Goal: Task Accomplishment & Management: Manage account settings

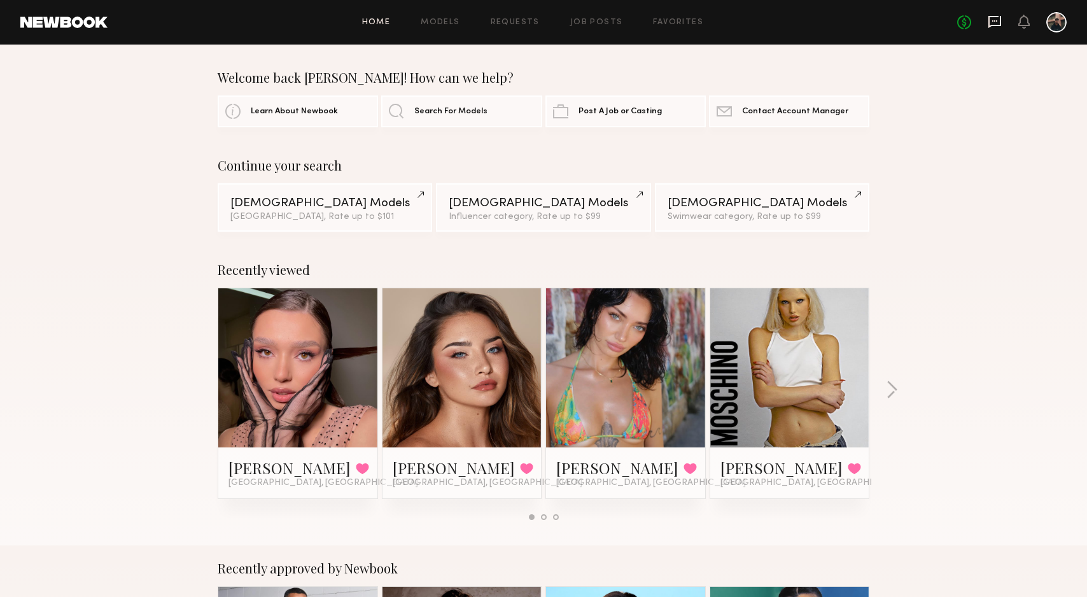
click at [995, 24] on icon at bounding box center [995, 22] width 14 height 14
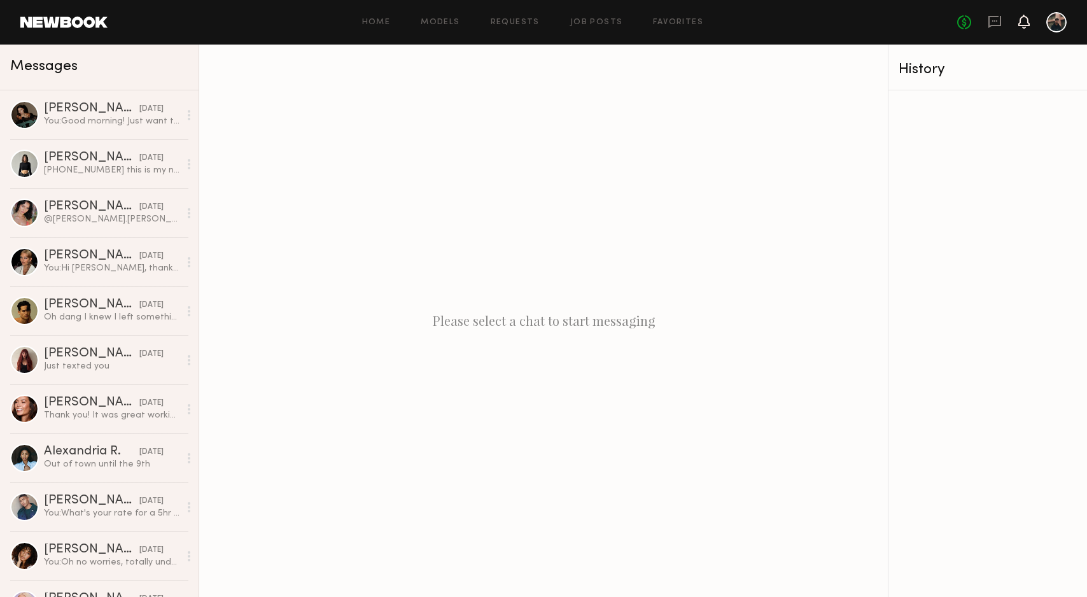
click at [1025, 24] on icon at bounding box center [1024, 21] width 10 height 9
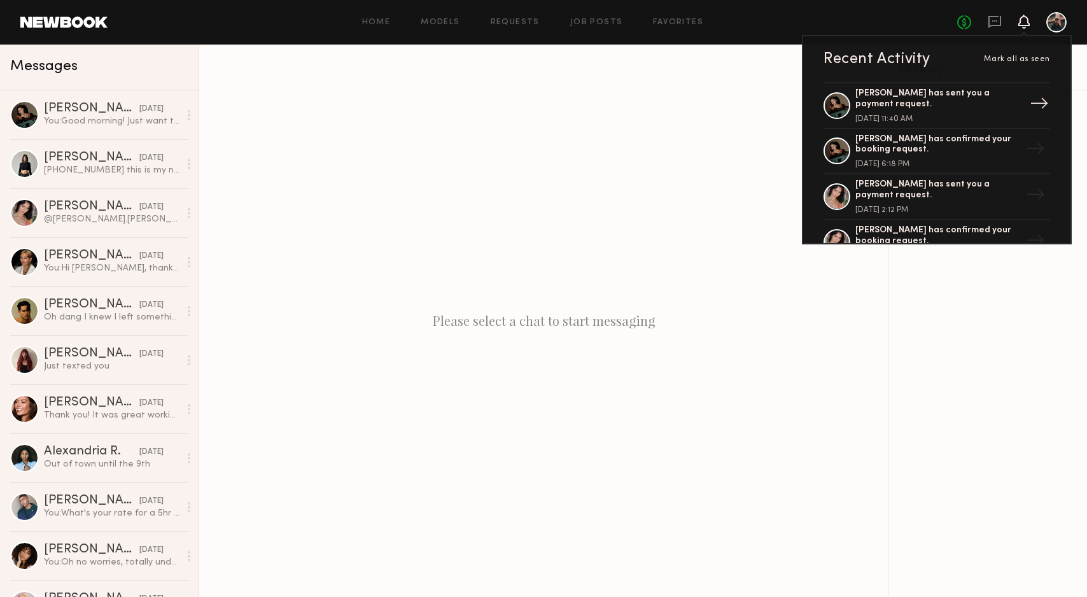
click at [959, 103] on div "Ekaterina N. has sent you a payment request." at bounding box center [937, 99] width 165 height 22
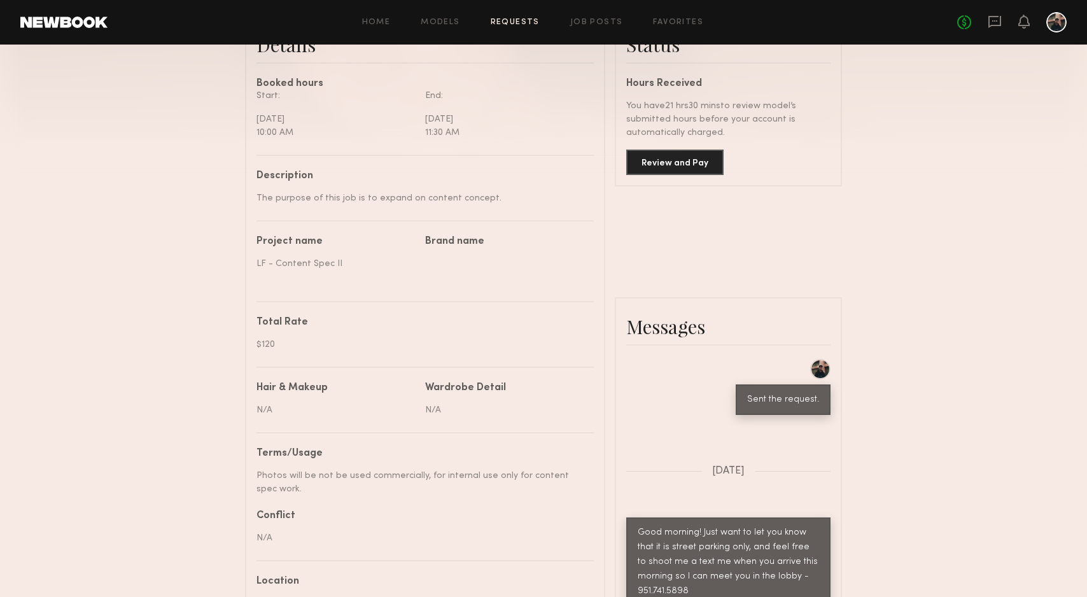
scroll to position [355, 0]
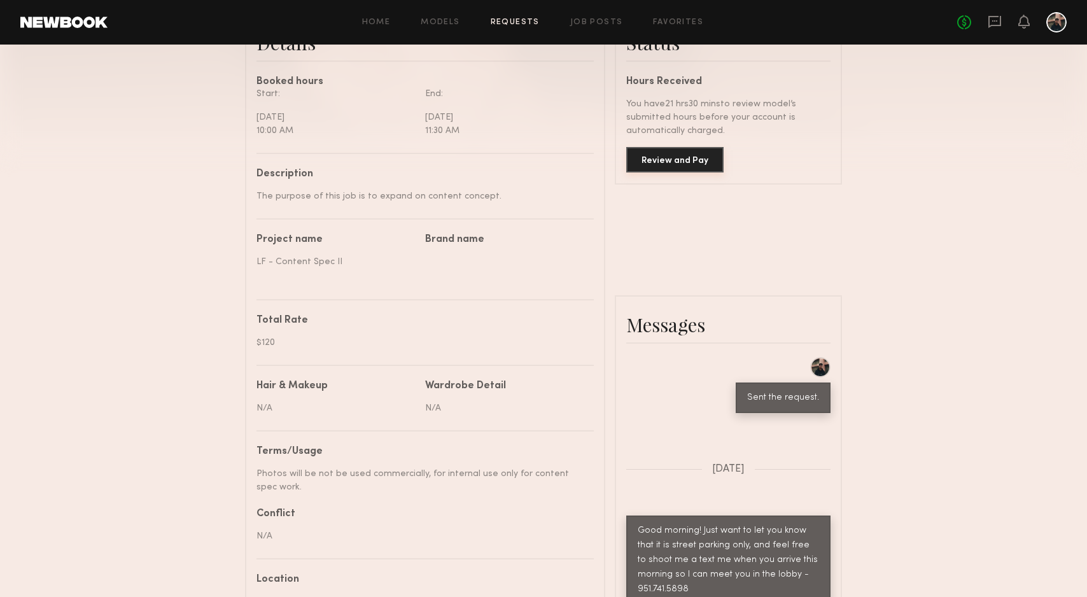
click at [690, 157] on button "Review and Pay" at bounding box center [674, 159] width 97 height 25
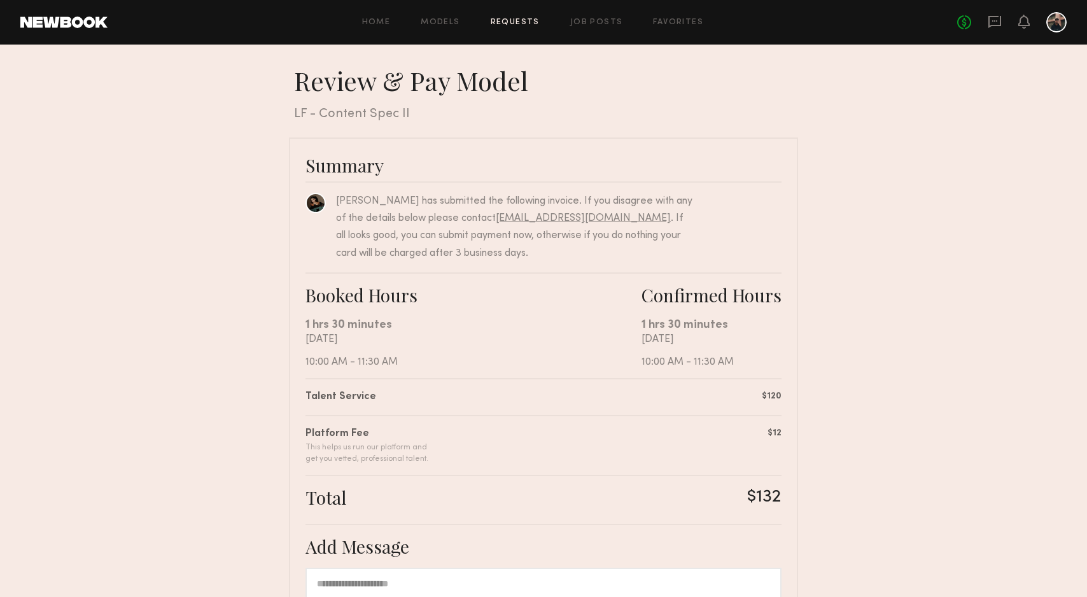
click at [843, 303] on nb-booking-payment "Review & Pay Model Review & Pay Model LF - Content Spec II Summary Ekaterina N.…" at bounding box center [543, 429] width 1087 height 728
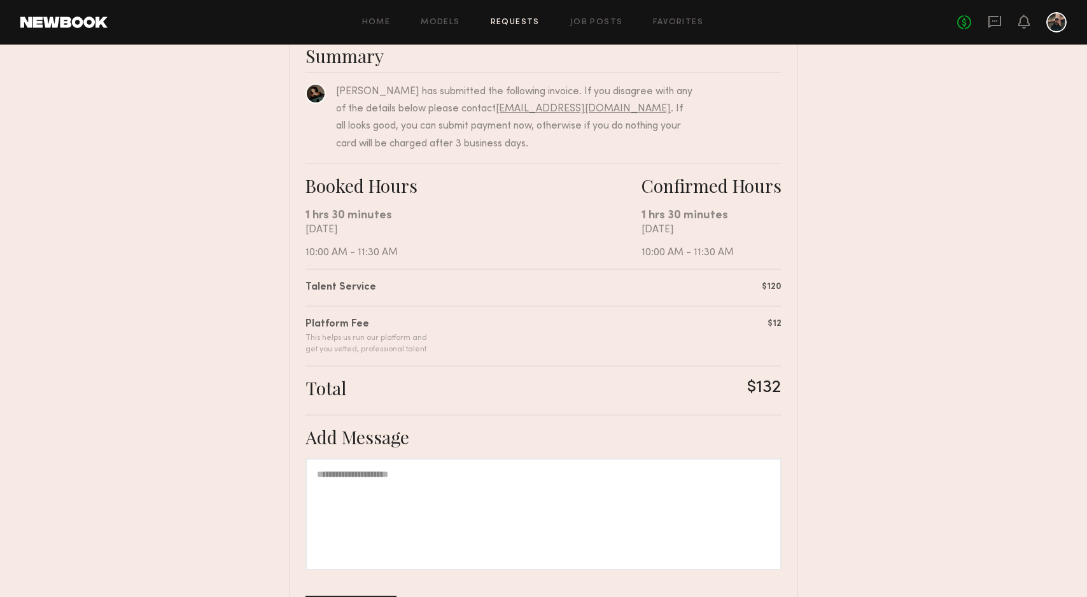
click at [844, 304] on nb-booking-payment "Review & Pay Model Review & Pay Model LF - Content Spec II Summary Ekaterina N.…" at bounding box center [543, 319] width 1087 height 728
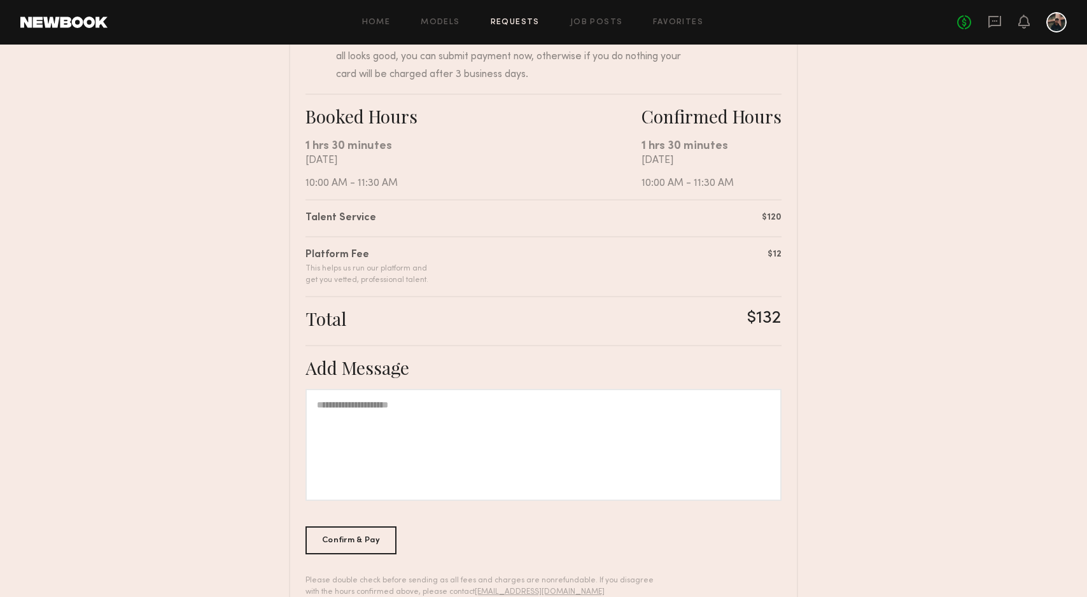
scroll to position [183, 0]
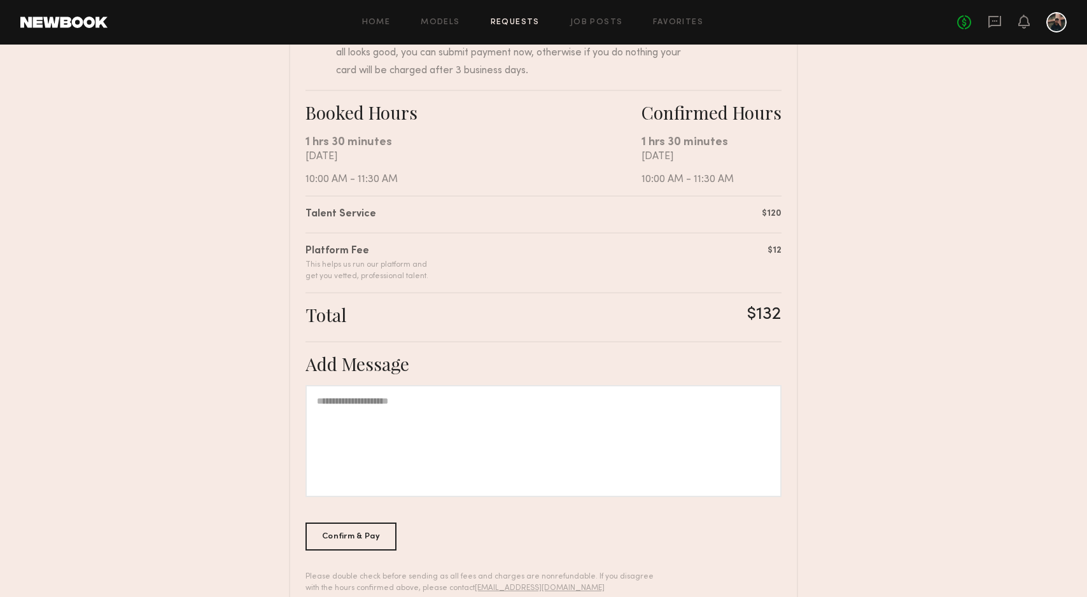
click at [841, 304] on nb-booking-payment "Review & Pay Model Review & Pay Model LF - Content Spec II Summary Ekaterina N.…" at bounding box center [543, 246] width 1087 height 728
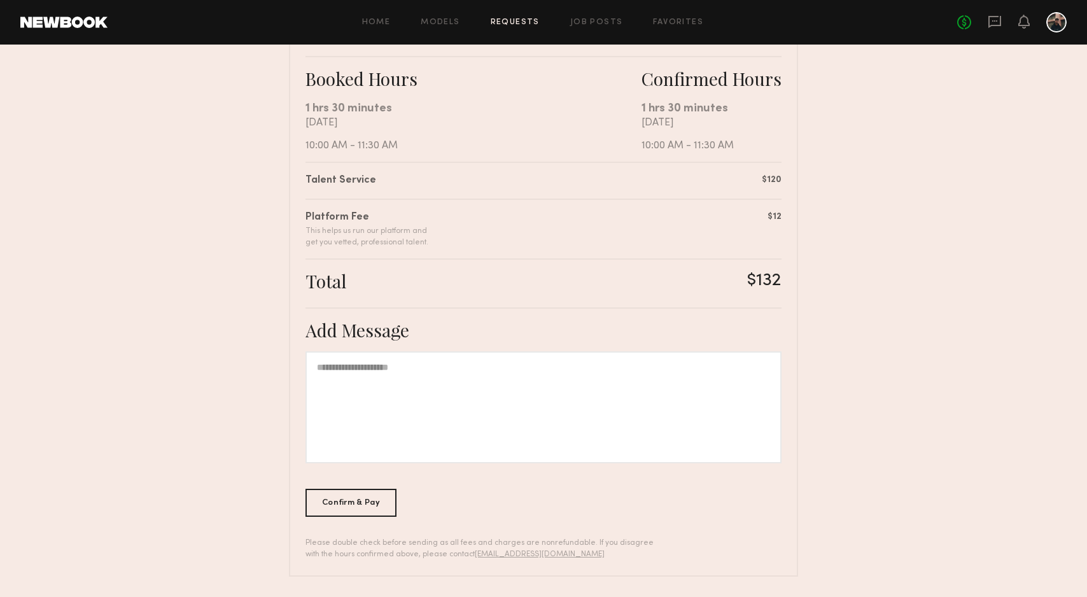
click at [841, 304] on nb-booking-payment "Review & Pay Model Review & Pay Model LF - Content Spec II Summary Ekaterina N.…" at bounding box center [543, 213] width 1087 height 728
click at [941, 351] on nb-booking-payment "Review & Pay Model Review & Pay Model LF - Content Spec II Summary Ekaterina N.…" at bounding box center [543, 213] width 1087 height 728
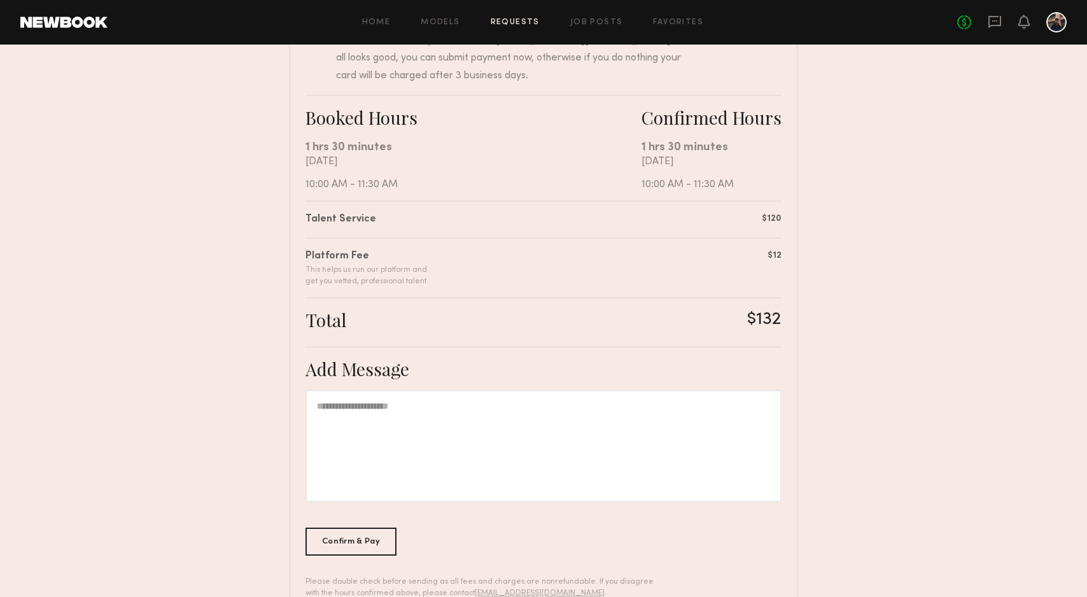
scroll to position [174, 0]
click at [939, 351] on nb-booking-payment "Review & Pay Model Review & Pay Model LF - Content Spec II Summary Ekaterina N.…" at bounding box center [543, 255] width 1087 height 728
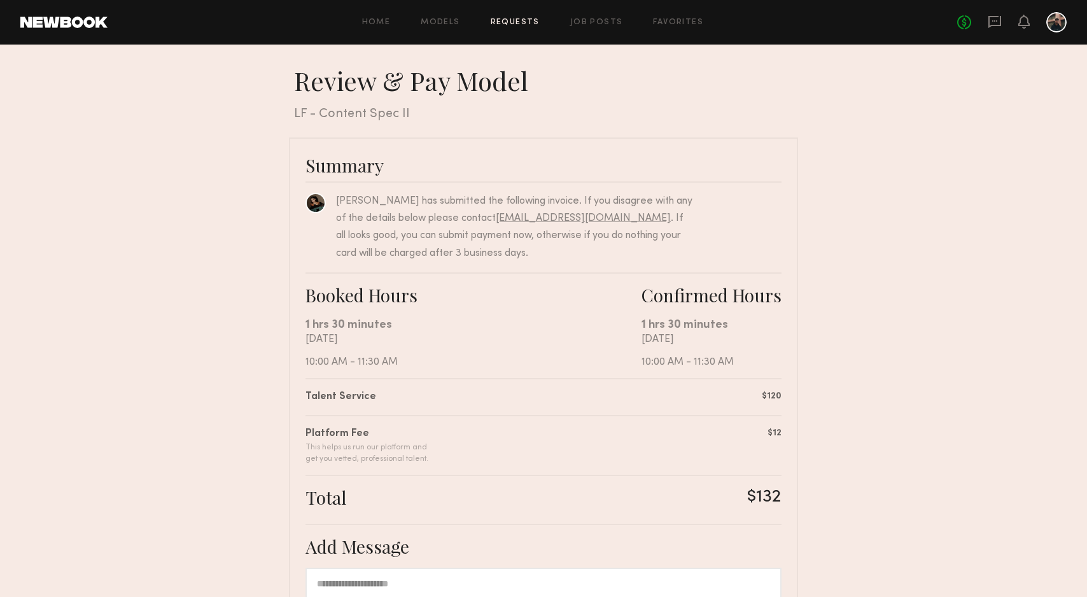
click at [939, 351] on nb-booking-payment "Review & Pay Model Review & Pay Model LF - Content Spec II Summary Ekaterina N.…" at bounding box center [543, 429] width 1087 height 728
click at [934, 348] on nb-booking-payment "Review & Pay Model Review & Pay Model LF - Content Spec II Summary Ekaterina N.…" at bounding box center [543, 429] width 1087 height 728
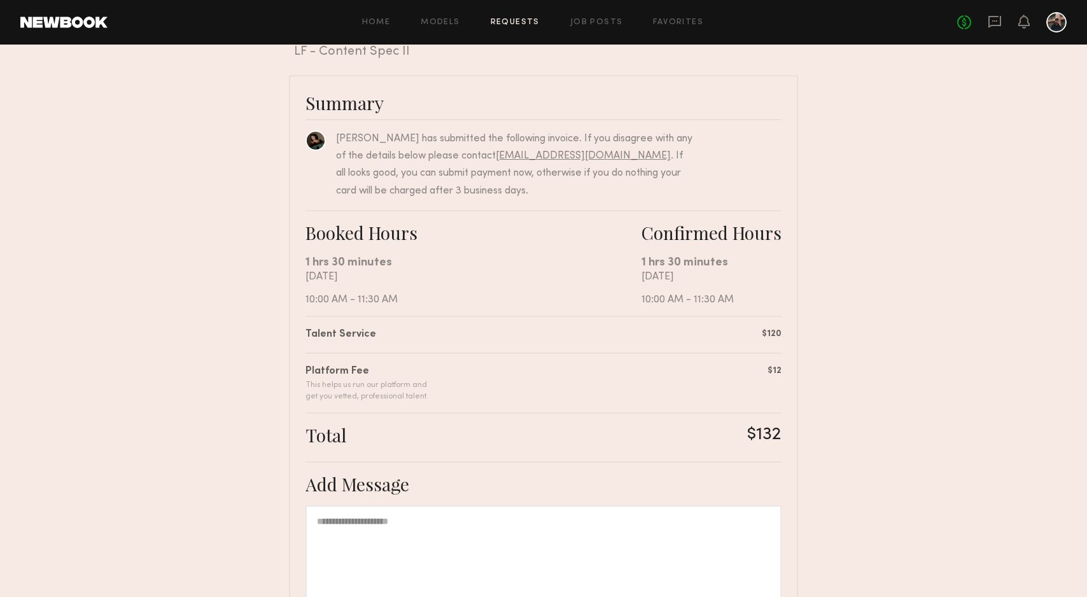
scroll to position [92, 0]
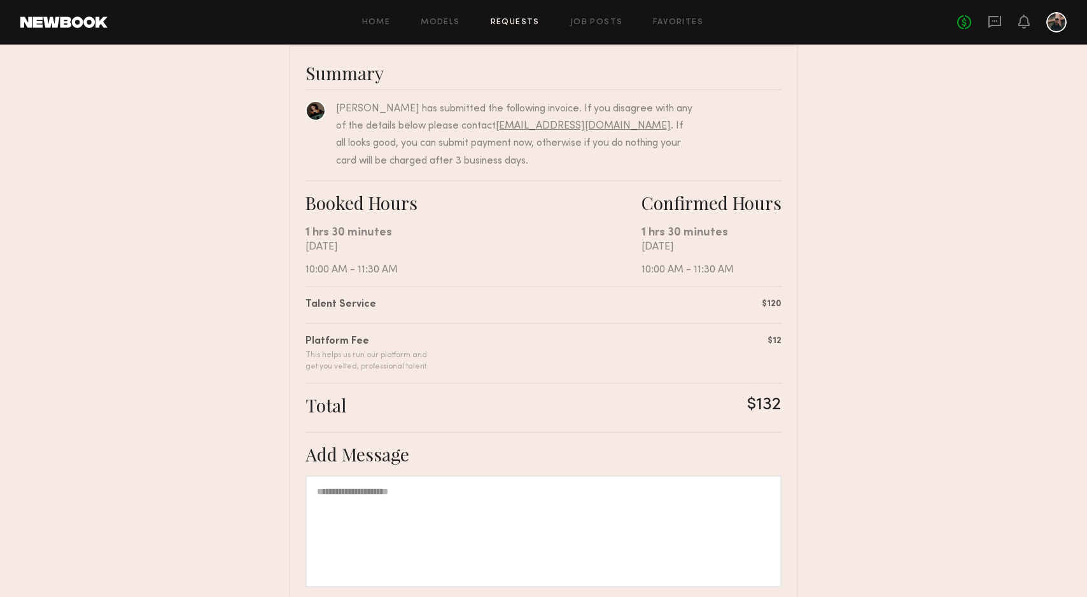
click at [939, 284] on nb-booking-payment "Review & Pay Model Review & Pay Model LF - Content Spec II Summary Ekaterina N.…" at bounding box center [543, 337] width 1087 height 728
drag, startPoint x: 160, startPoint y: 113, endPoint x: 144, endPoint y: 98, distance: 21.6
click at [160, 113] on nb-booking-payment "Review & Pay Model Review & Pay Model LF - Content Spec II Summary Ekaterina N.…" at bounding box center [543, 337] width 1087 height 728
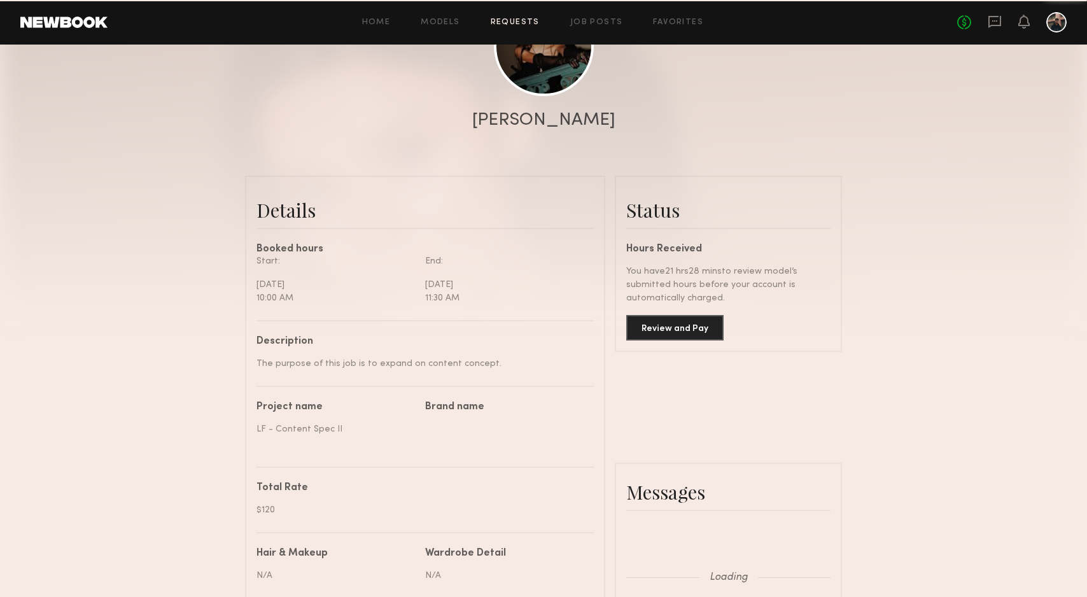
scroll to position [1127, 0]
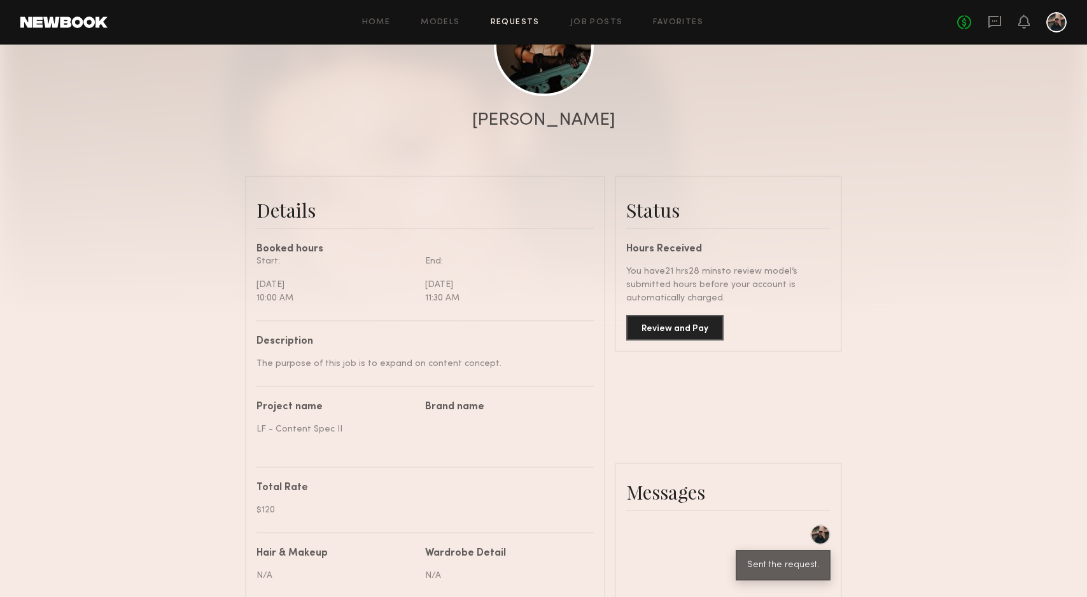
click at [885, 300] on div at bounding box center [543, 66] width 1087 height 509
click at [882, 302] on div at bounding box center [543, 66] width 1087 height 509
click at [672, 324] on button "Review and Pay" at bounding box center [674, 326] width 97 height 25
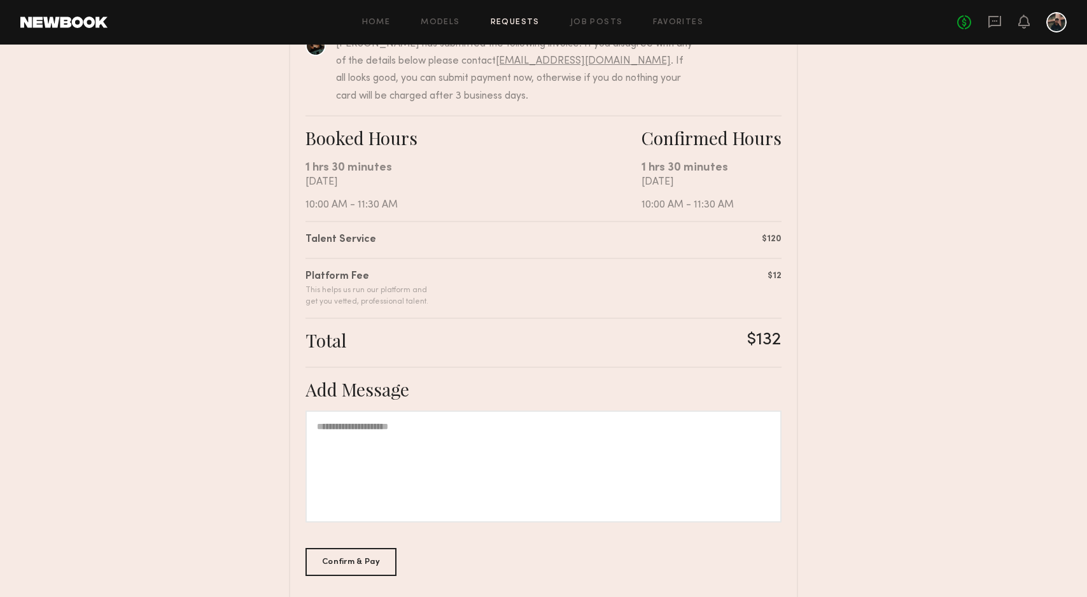
scroll to position [216, 0]
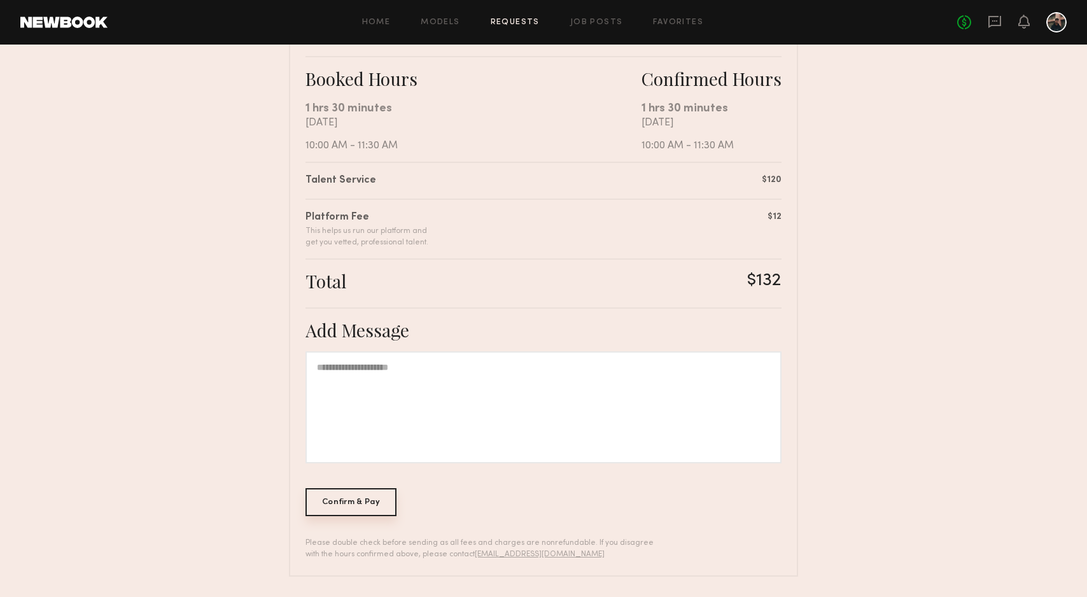
click at [378, 505] on div "Confirm & Pay" at bounding box center [351, 502] width 91 height 28
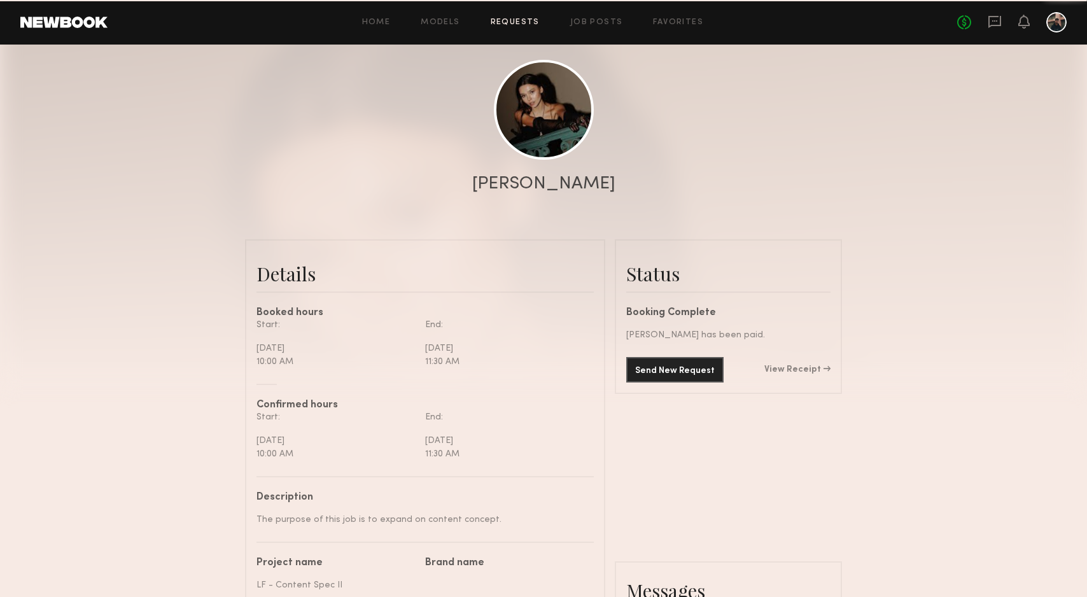
scroll to position [1127, 0]
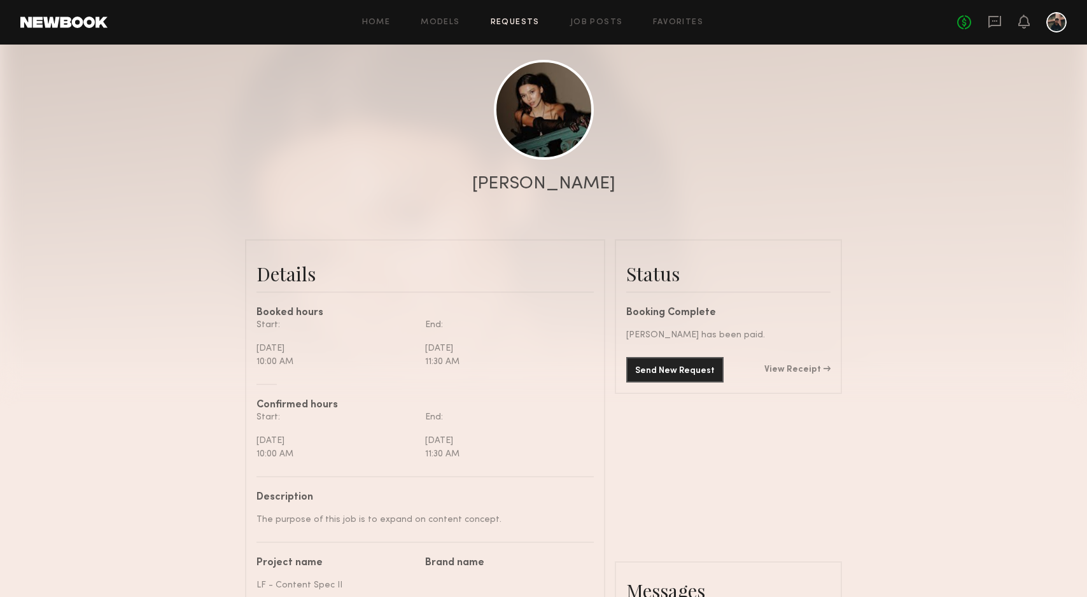
click at [964, 352] on div at bounding box center [543, 130] width 1087 height 509
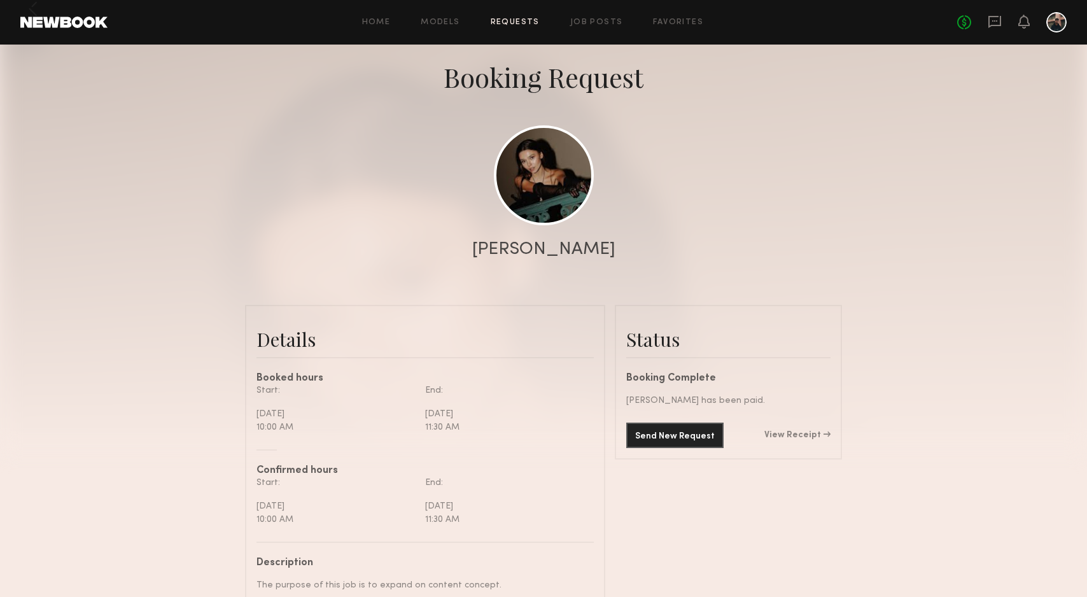
scroll to position [43, 0]
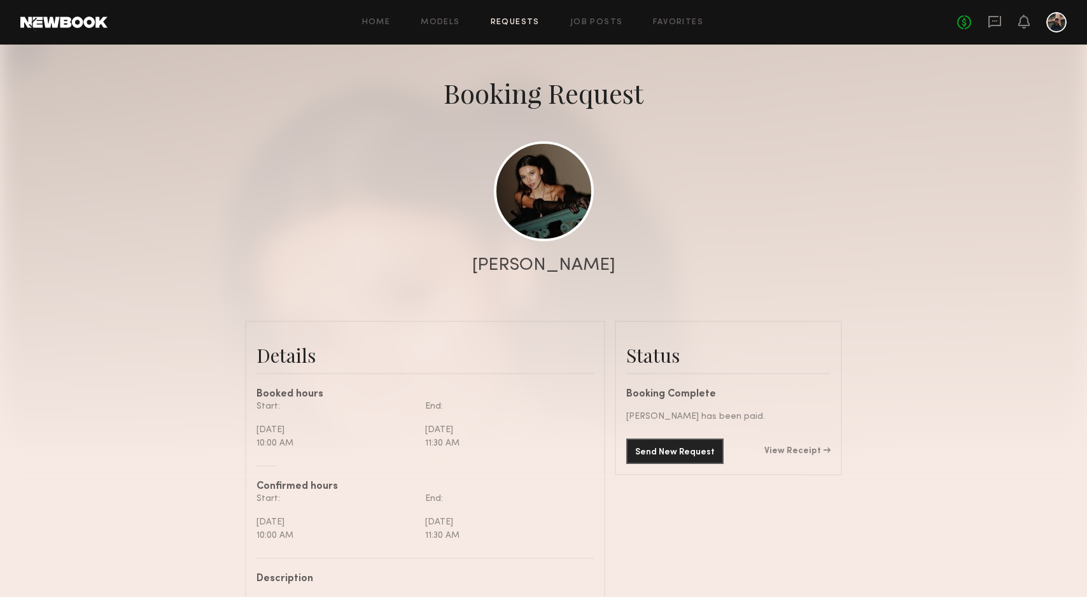
click at [1029, 29] on div at bounding box center [1023, 23] width 11 height 16
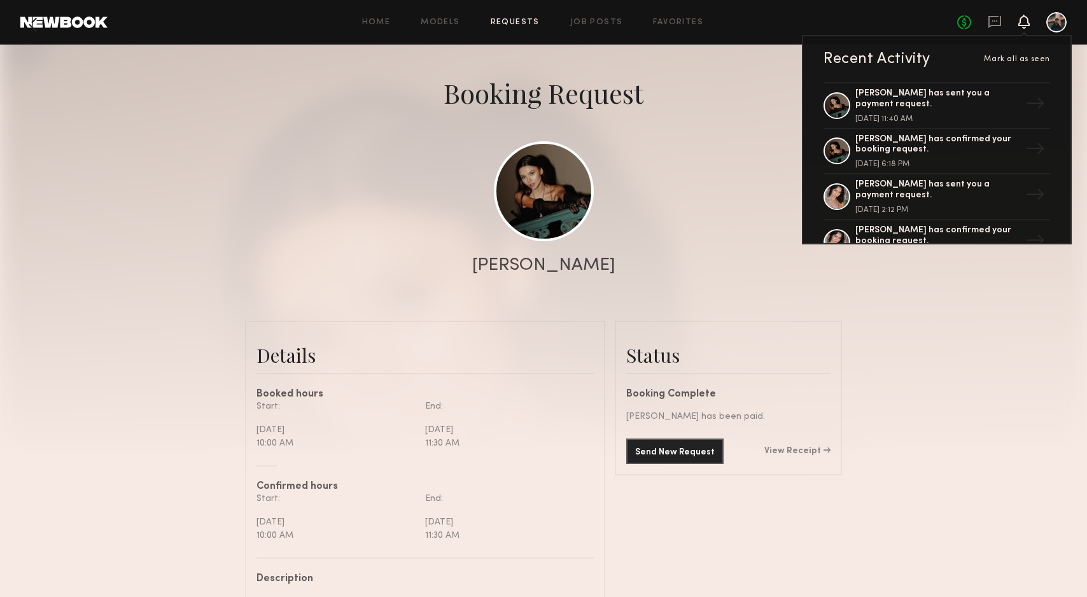
click at [724, 99] on div "Booking Request" at bounding box center [543, 93] width 1087 height 36
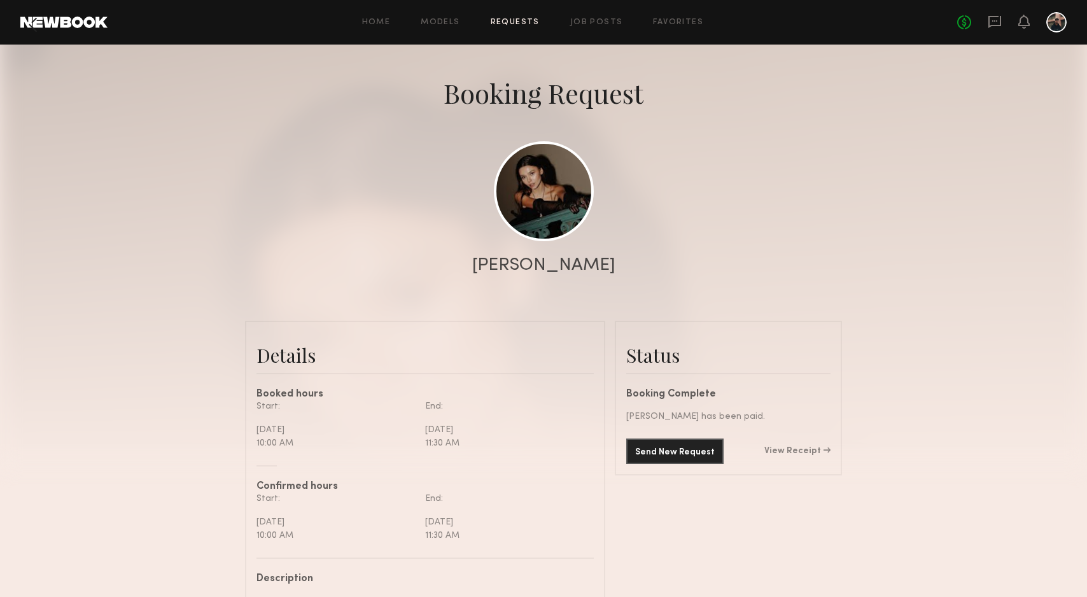
click at [523, 21] on link "Requests" at bounding box center [515, 22] width 49 height 8
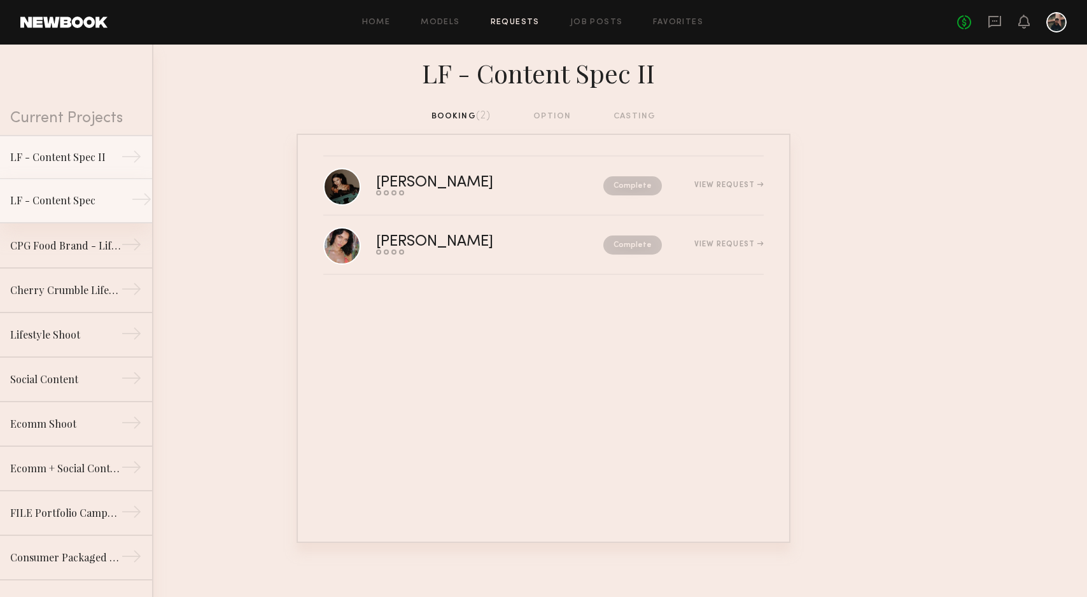
click at [69, 199] on div "LF - Content Spec" at bounding box center [65, 200] width 111 height 15
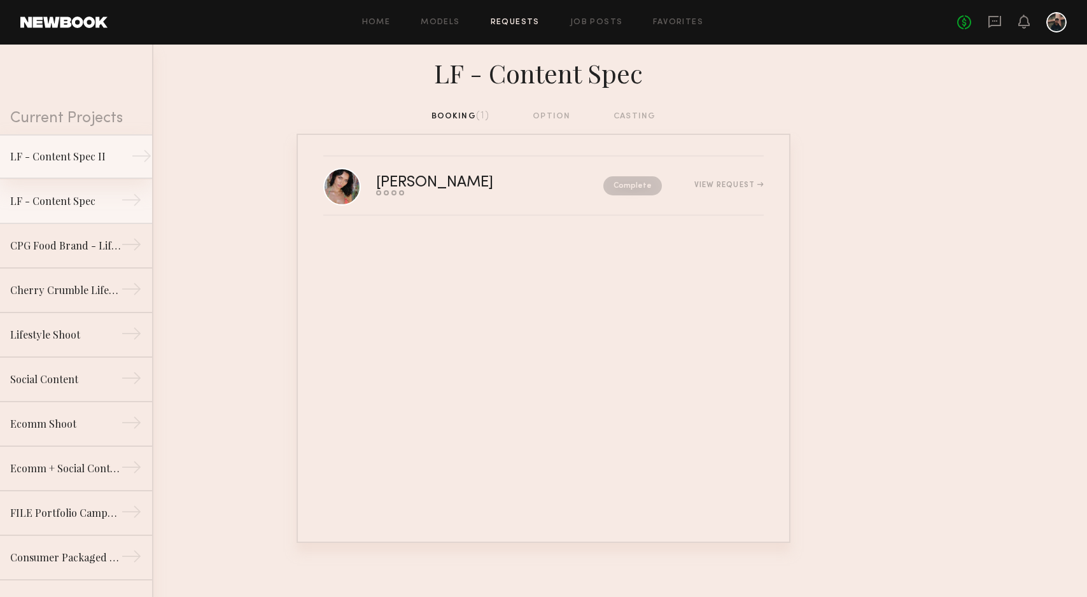
click at [76, 146] on link "LF - Content Spec II →" at bounding box center [76, 156] width 152 height 45
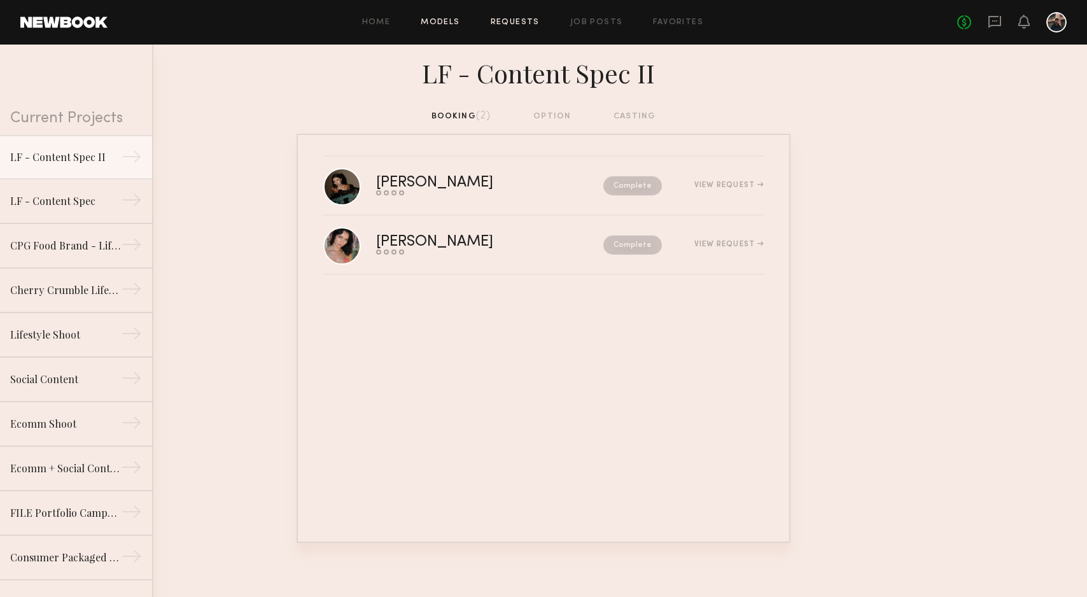
click at [436, 24] on link "Models" at bounding box center [440, 22] width 39 height 8
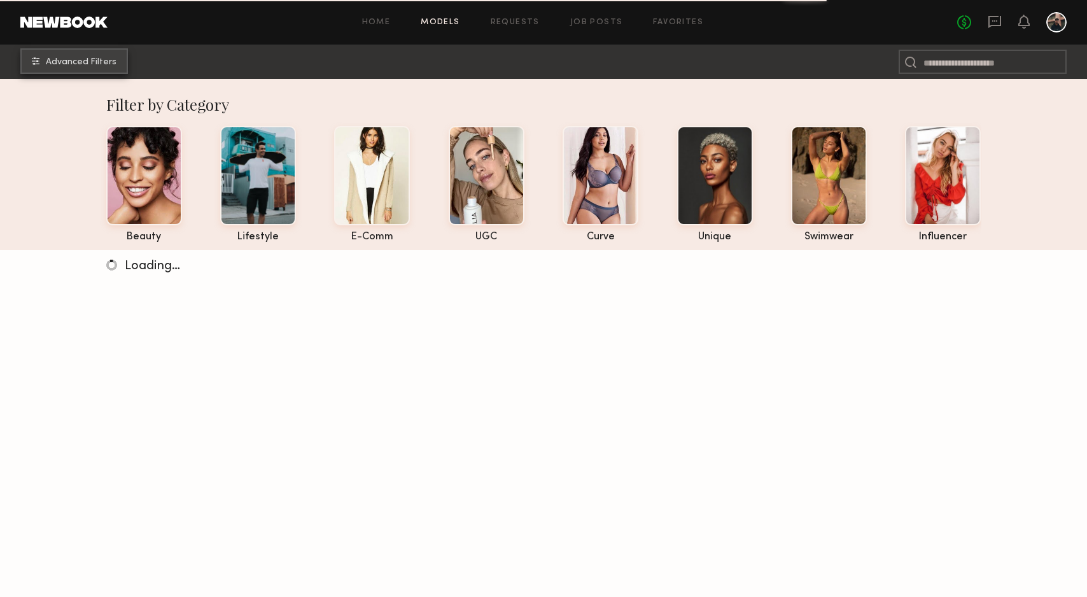
click at [98, 64] on span "Advanced Filters" at bounding box center [81, 62] width 71 height 9
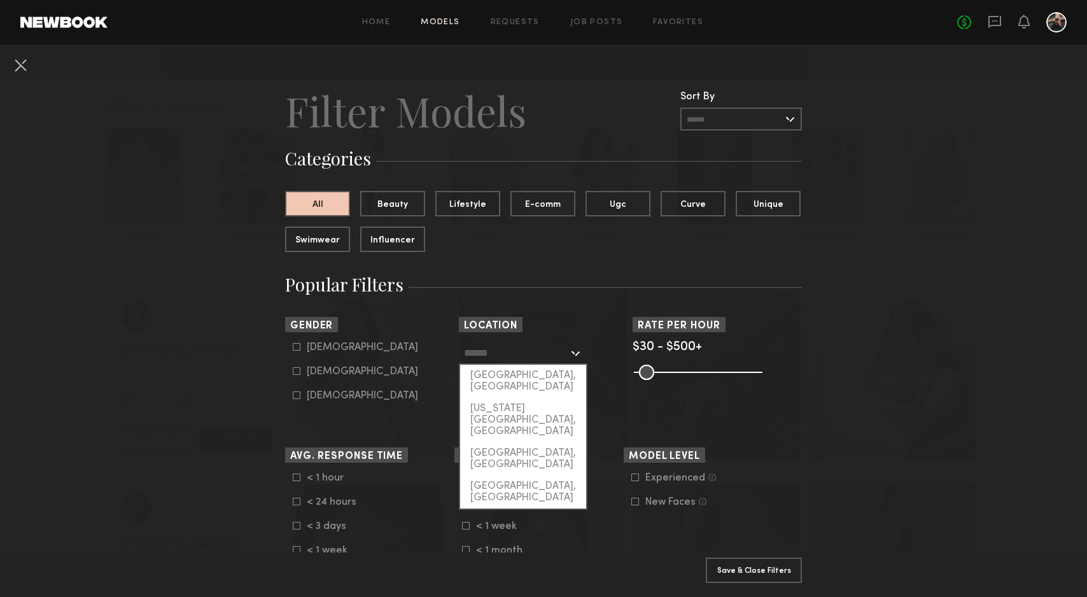
click at [531, 356] on input "text" at bounding box center [516, 353] width 104 height 22
click at [523, 379] on div "Los Angeles, CA" at bounding box center [523, 381] width 126 height 33
type input "**********"
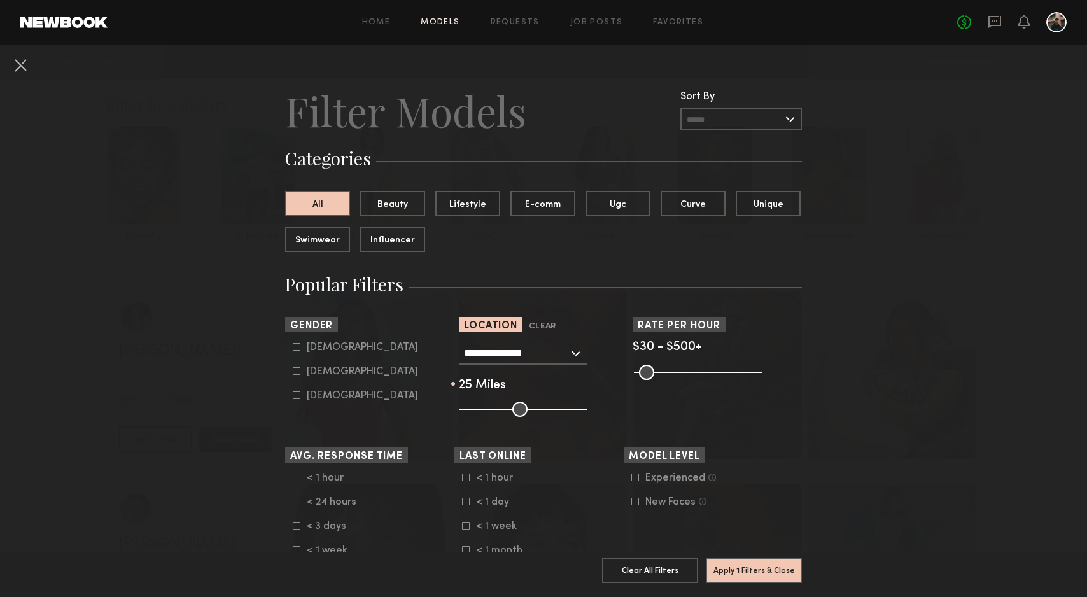
drag, startPoint x: 514, startPoint y: 407, endPoint x: 491, endPoint y: 409, distance: 23.1
type input "**"
click at [491, 409] on input "range" at bounding box center [523, 409] width 129 height 15
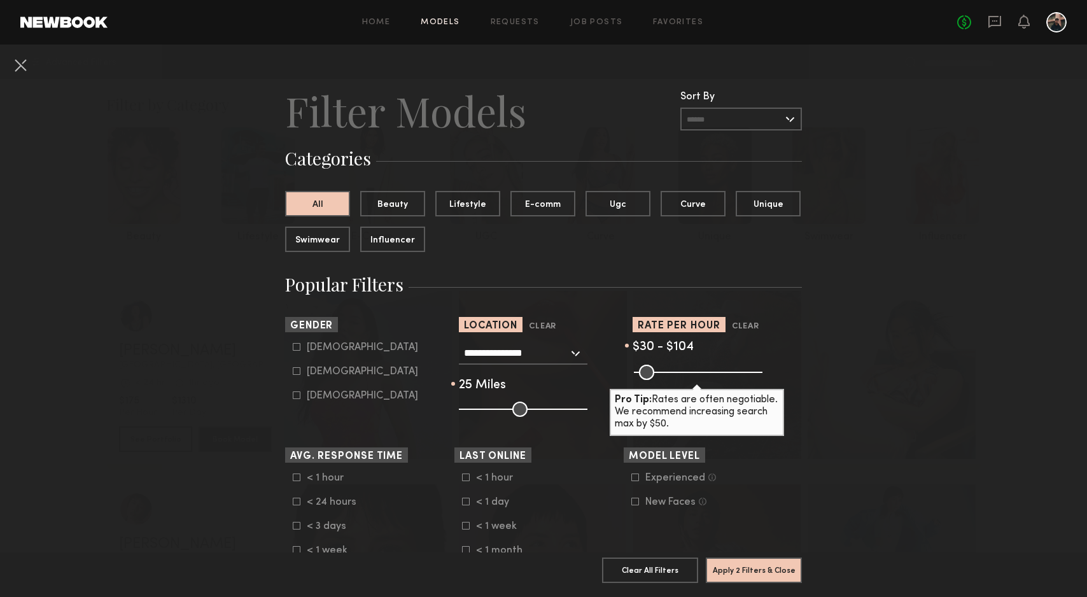
drag, startPoint x: 752, startPoint y: 376, endPoint x: 659, endPoint y: 376, distance: 92.3
type input "***"
click at [659, 376] on input "range" at bounding box center [698, 372] width 129 height 15
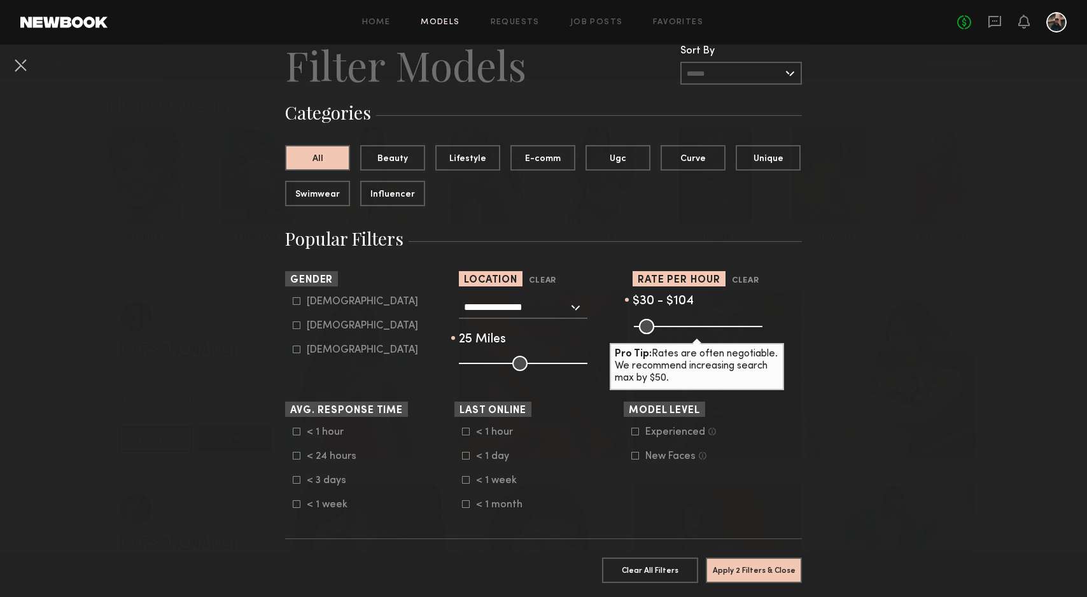
scroll to position [46, 0]
click at [314, 325] on div "Female" at bounding box center [362, 325] width 111 height 8
type input "**"
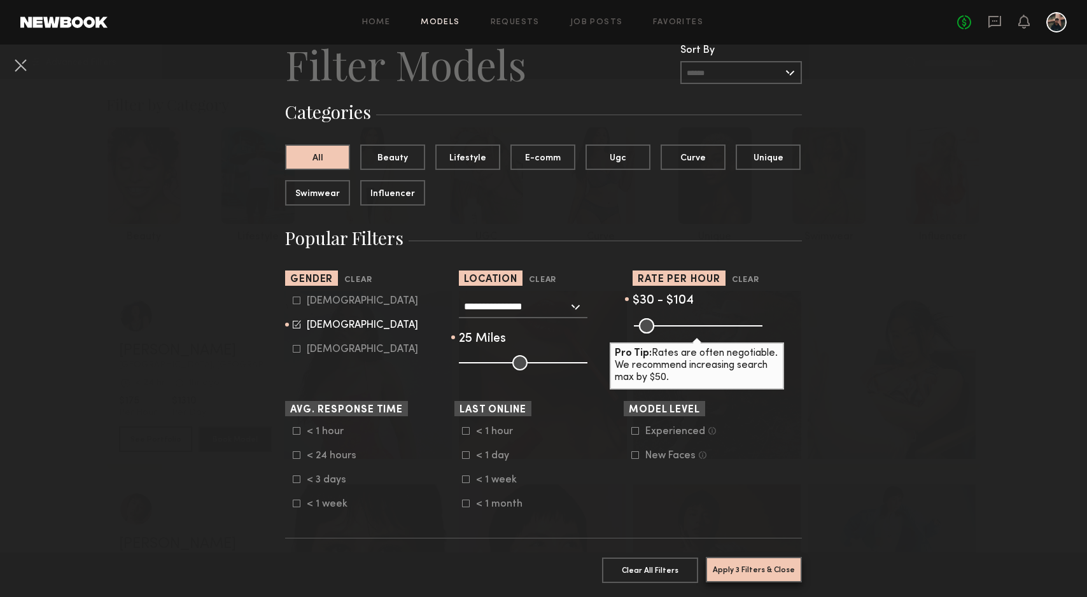
click at [787, 569] on button "Apply 3 Filters & Close" at bounding box center [754, 569] width 96 height 25
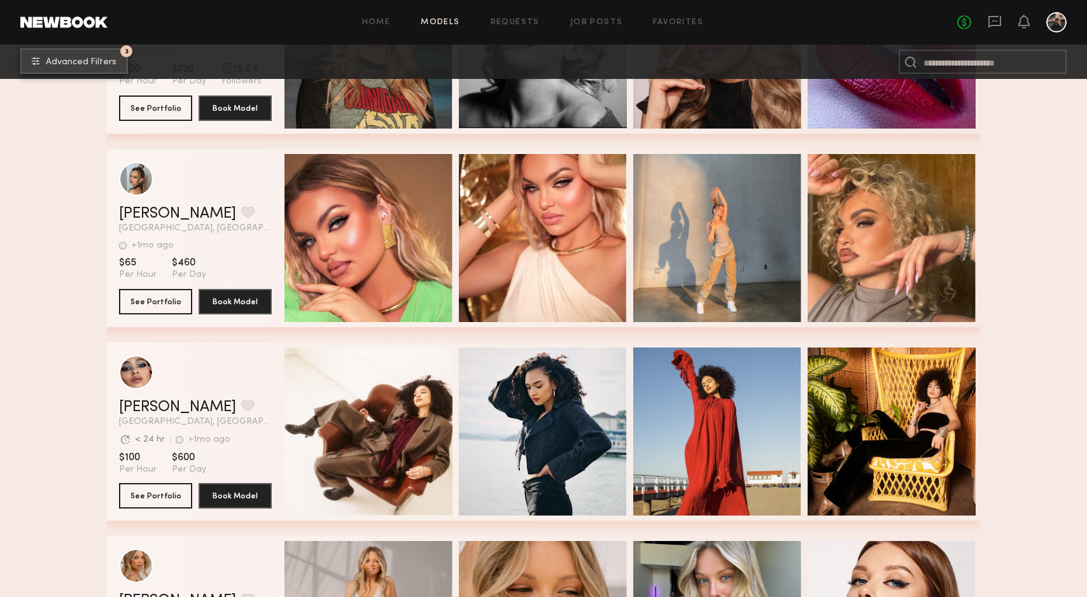
scroll to position [5565, 0]
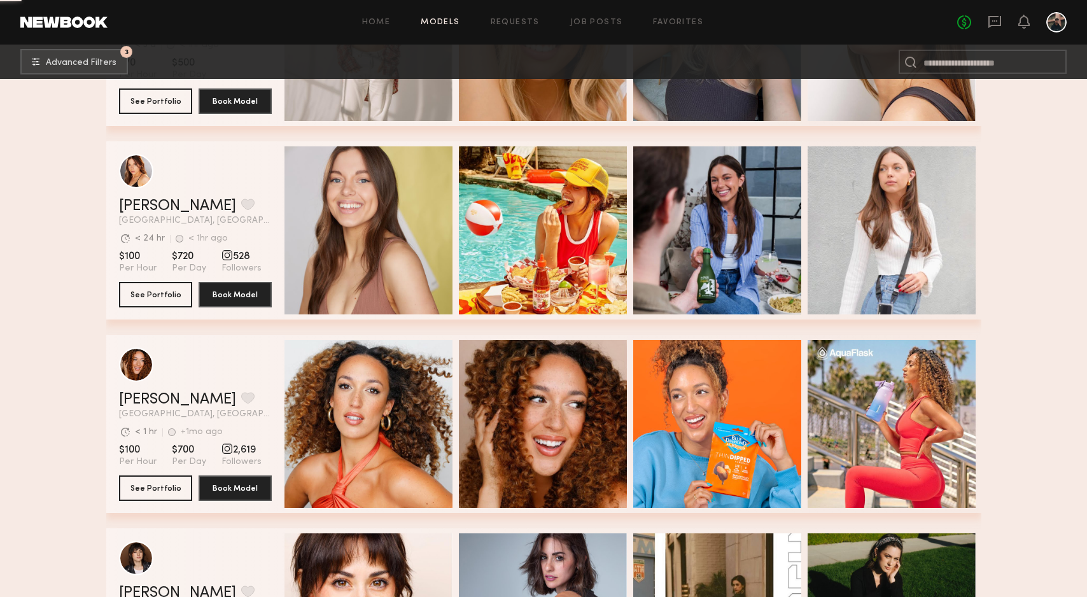
scroll to position [6165, 0]
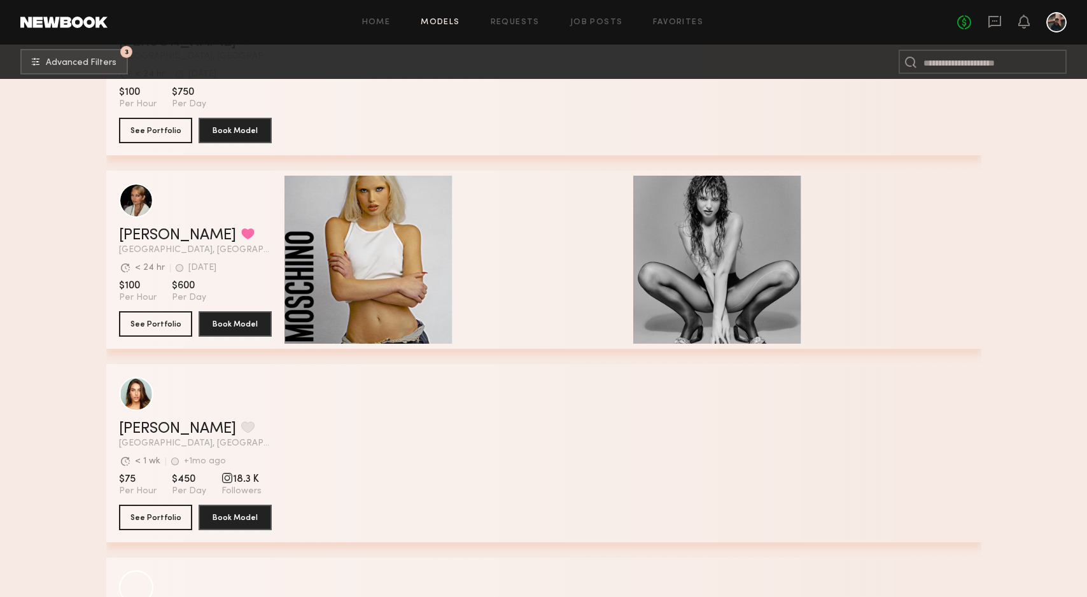
scroll to position [10375, 0]
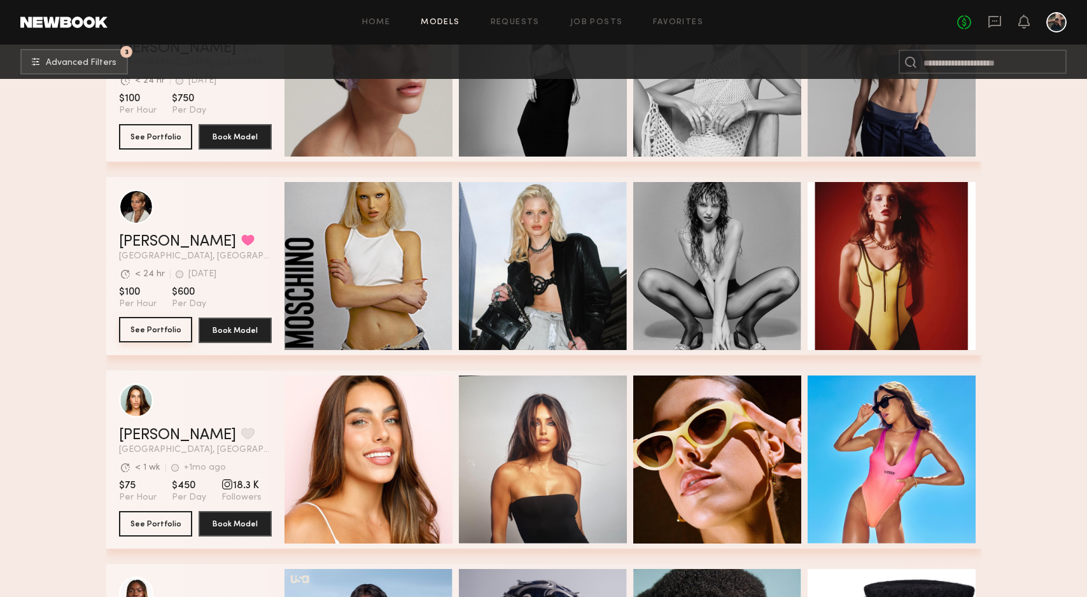
click at [157, 331] on button "See Portfolio" at bounding box center [155, 329] width 73 height 25
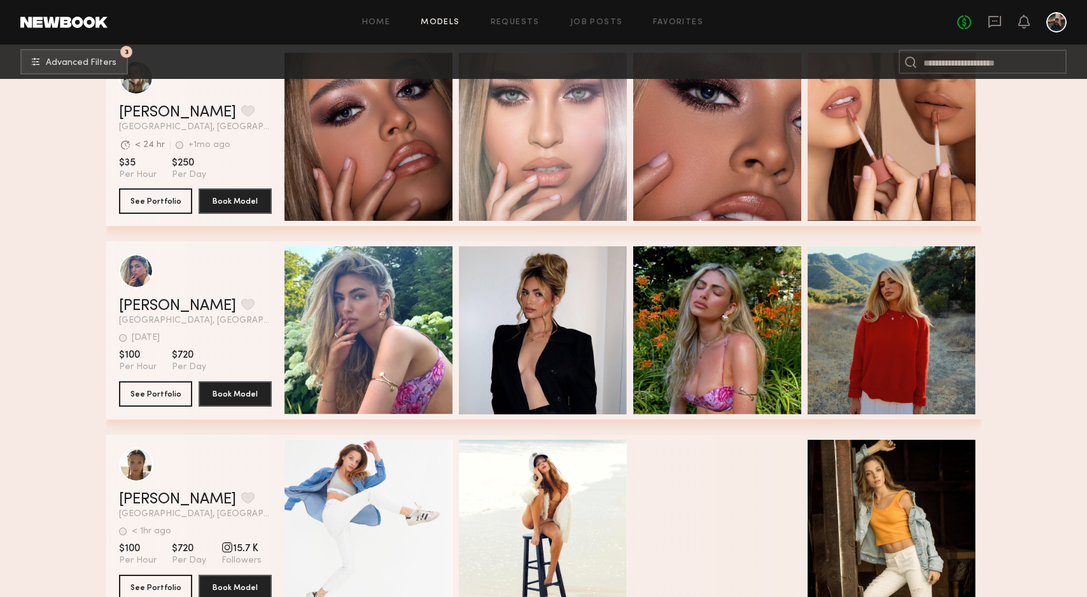
scroll to position [19602, 0]
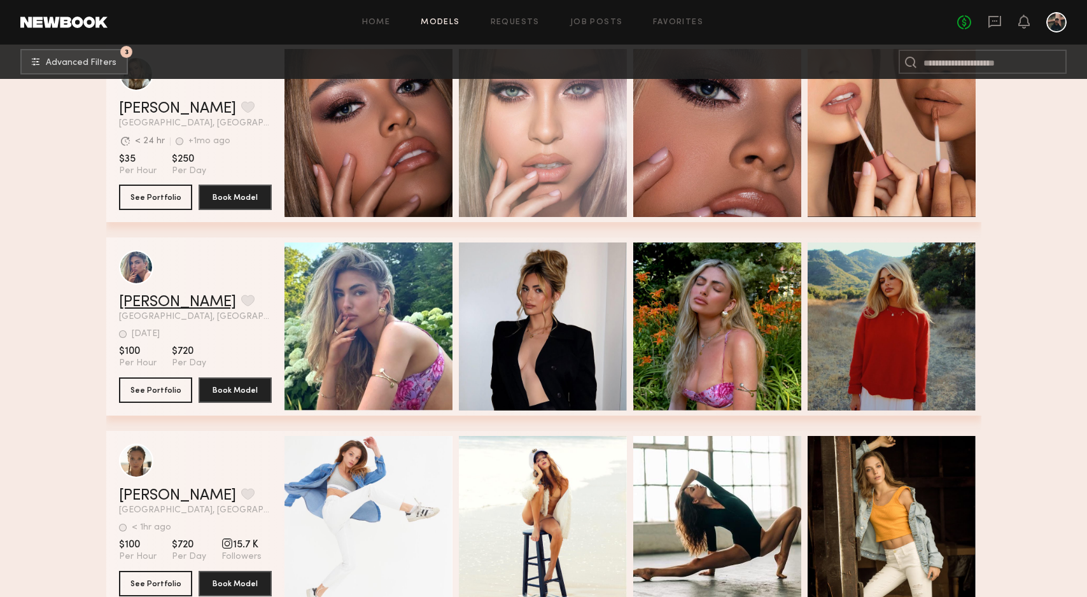
click at [167, 301] on link "Natasha E." at bounding box center [177, 302] width 117 height 15
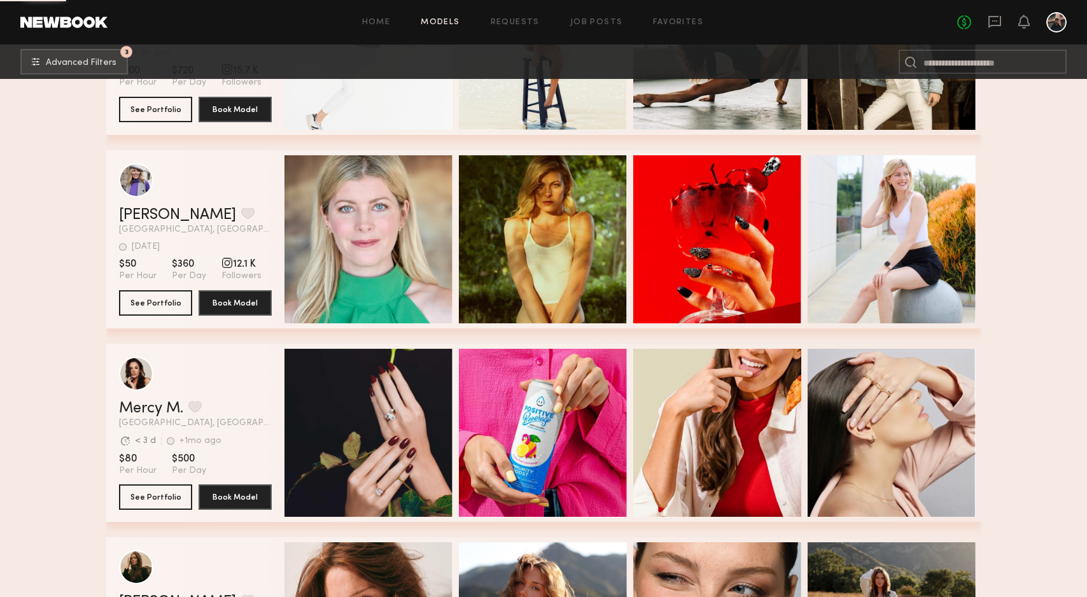
scroll to position [20083, 0]
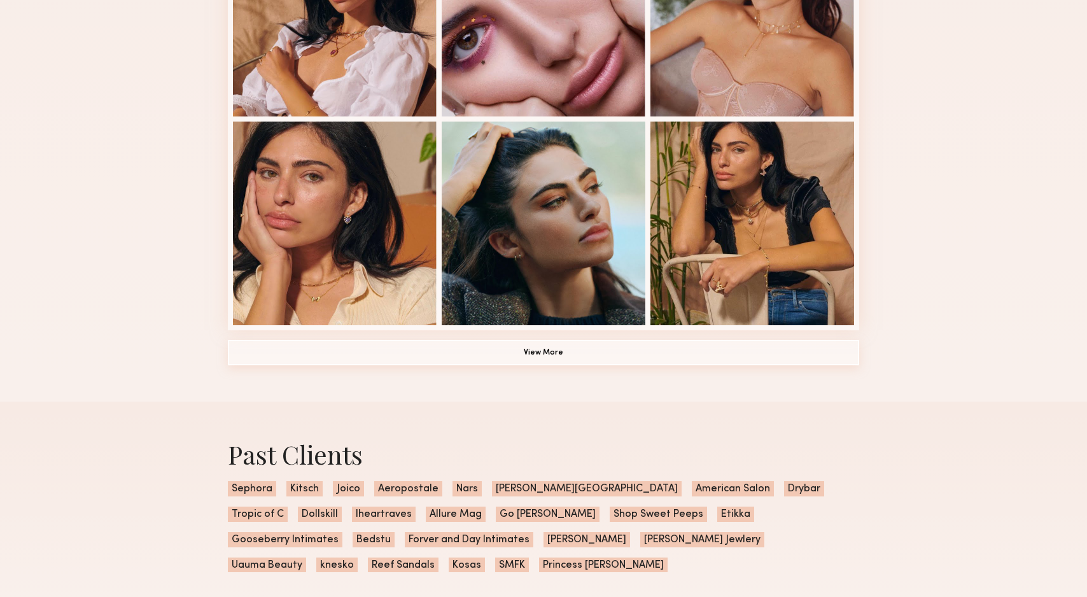
click at [505, 355] on button "View More" at bounding box center [543, 352] width 631 height 25
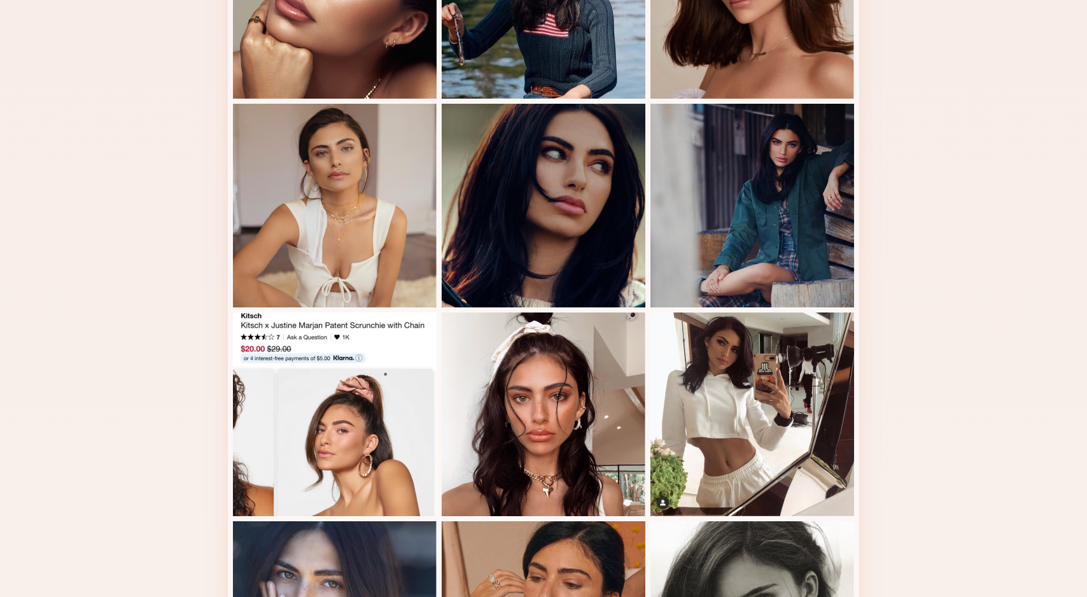
scroll to position [1274, 0]
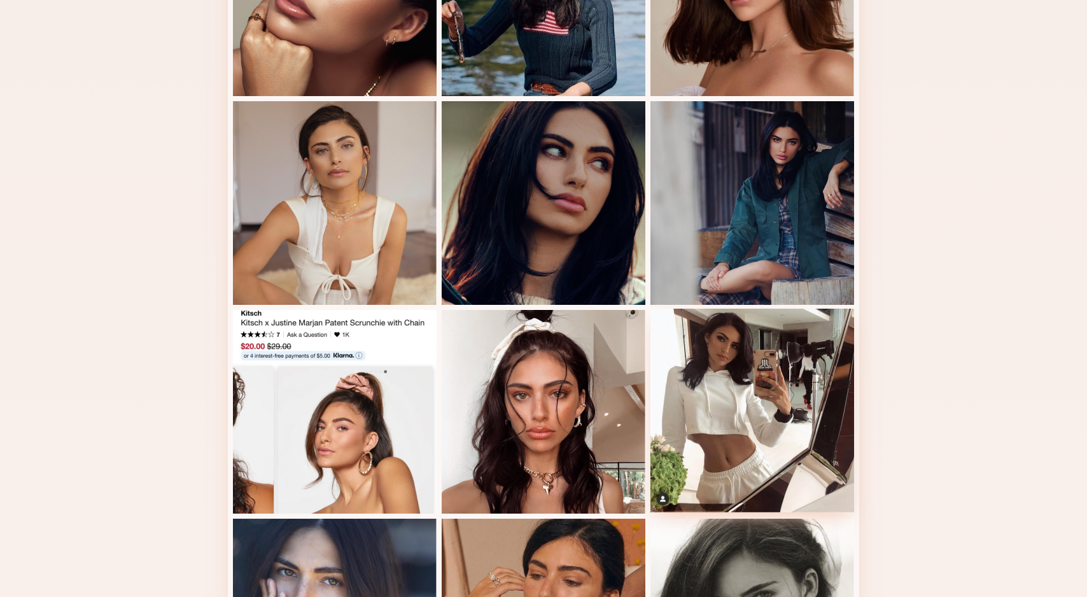
click at [774, 418] on div at bounding box center [752, 411] width 204 height 204
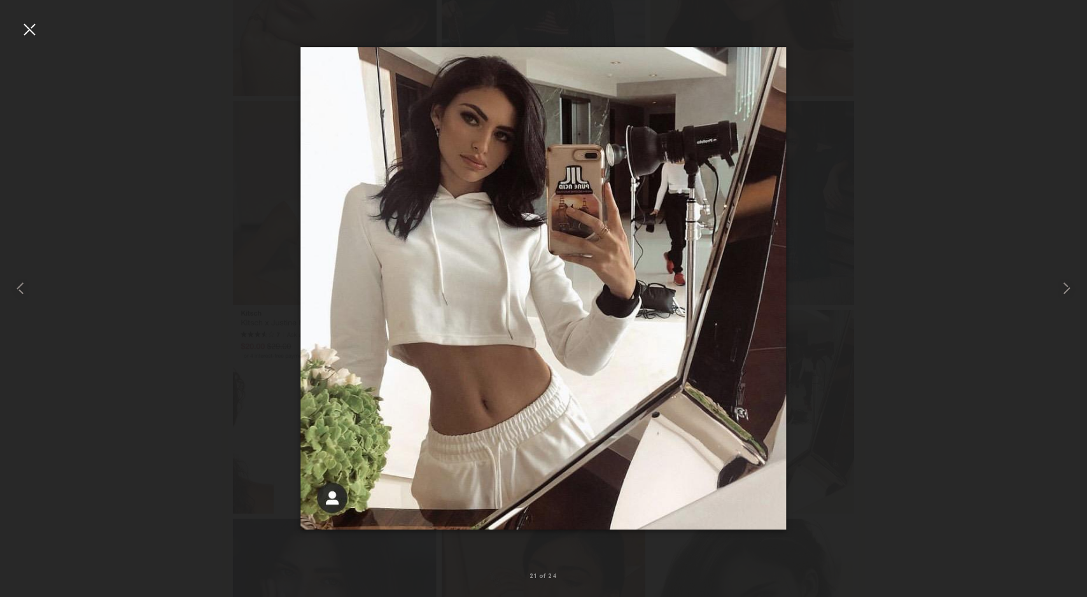
click at [32, 31] on div at bounding box center [29, 29] width 20 height 20
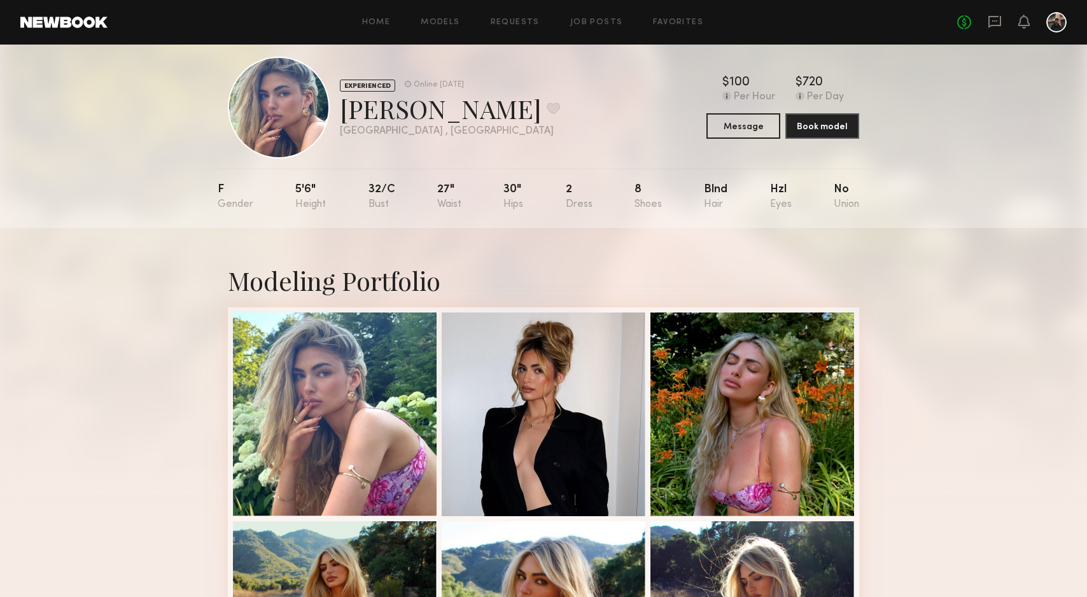
scroll to position [0, 0]
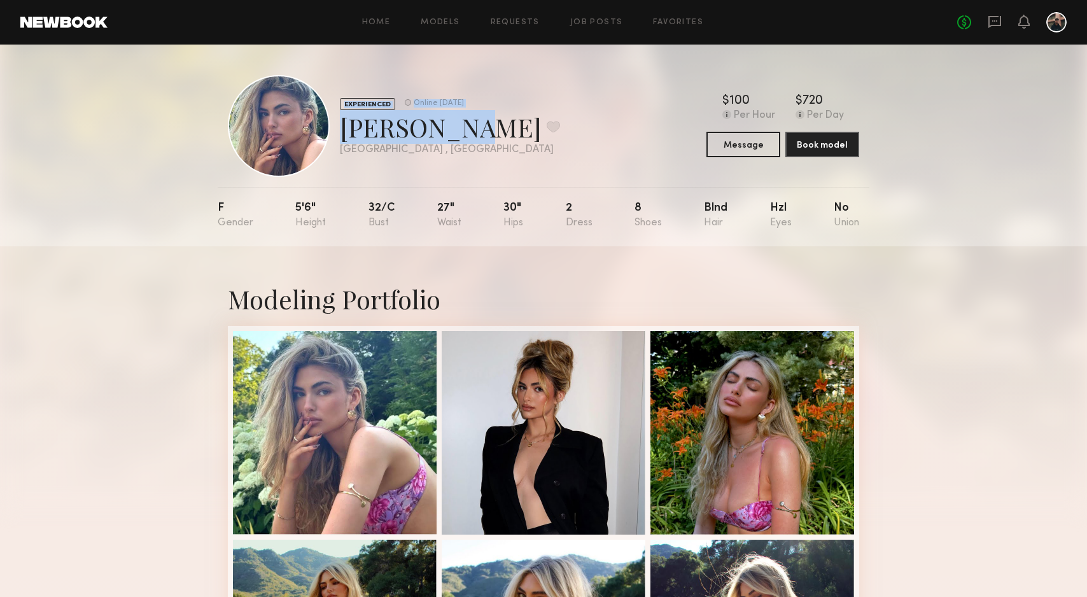
drag, startPoint x: 452, startPoint y: 135, endPoint x: 341, endPoint y: 133, distance: 110.8
click at [330, 132] on div "EXPERIENCED Online 5d ago Natasha E. Favorite Los Angeles , CA Online 5d ago" at bounding box center [394, 126] width 332 height 102
click at [547, 131] on button at bounding box center [553, 126] width 13 height 11
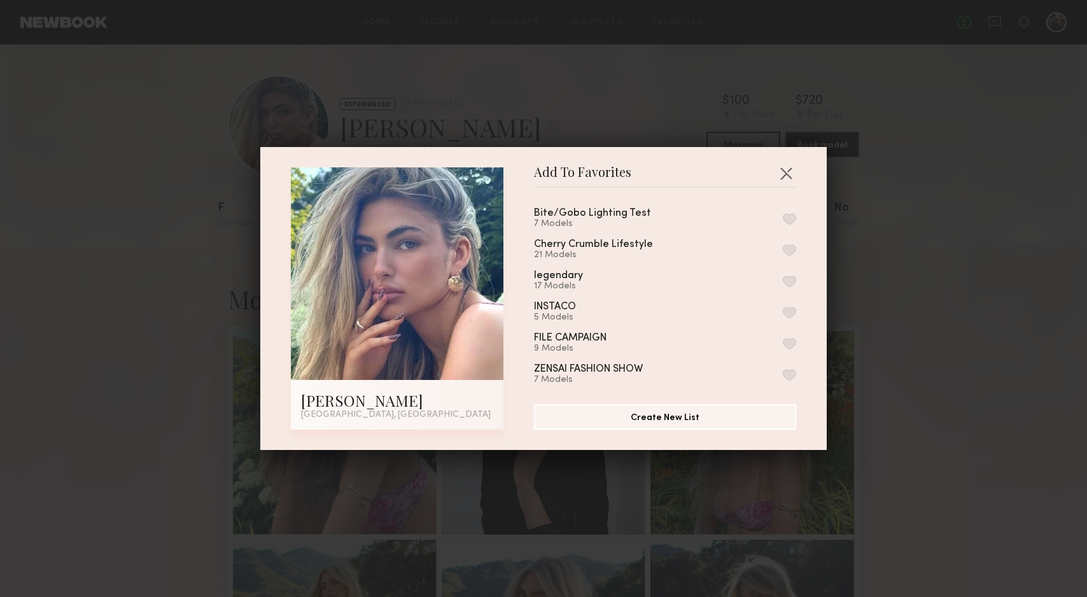
click at [630, 214] on div "Bite/Gobo Lighting Test" at bounding box center [592, 213] width 117 height 11
click at [792, 217] on button "button" at bounding box center [789, 218] width 13 height 11
drag, startPoint x: 678, startPoint y: 421, endPoint x: 726, endPoint y: 323, distance: 109.3
click at [696, 345] on section "Bite/Gobo Lighting Test 8 Models Remove from favorite list Cherry Crumble Lifes…" at bounding box center [665, 309] width 262 height 242
click at [783, 171] on button "button" at bounding box center [786, 173] width 20 height 20
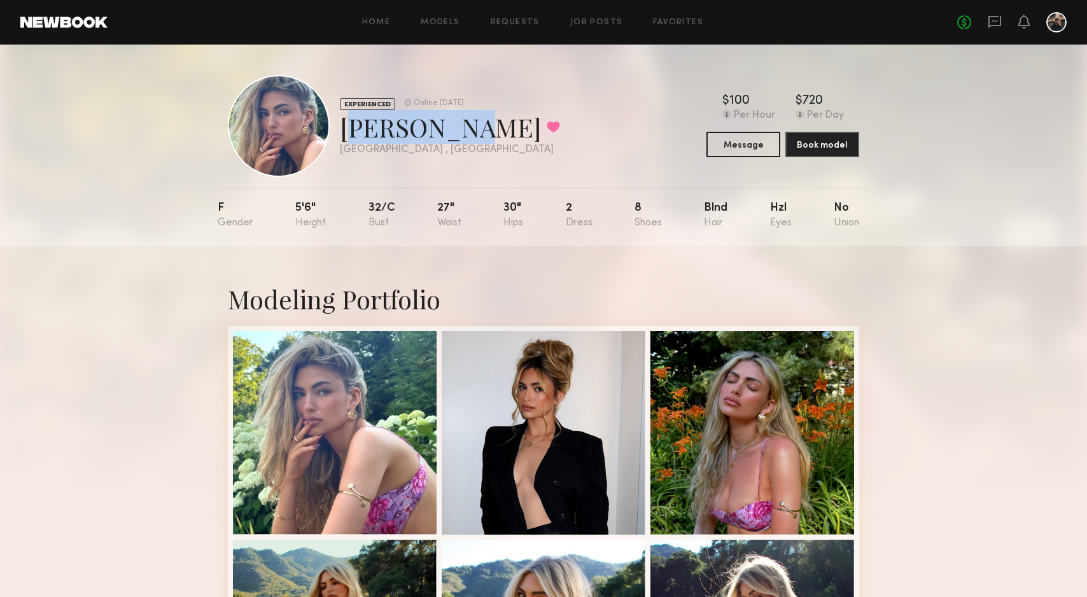
drag, startPoint x: 454, startPoint y: 132, endPoint x: 432, endPoint y: 105, distance: 34.4
click at [343, 127] on div "Natasha E. Favorited" at bounding box center [450, 127] width 220 height 34
copy div "Natasha E"
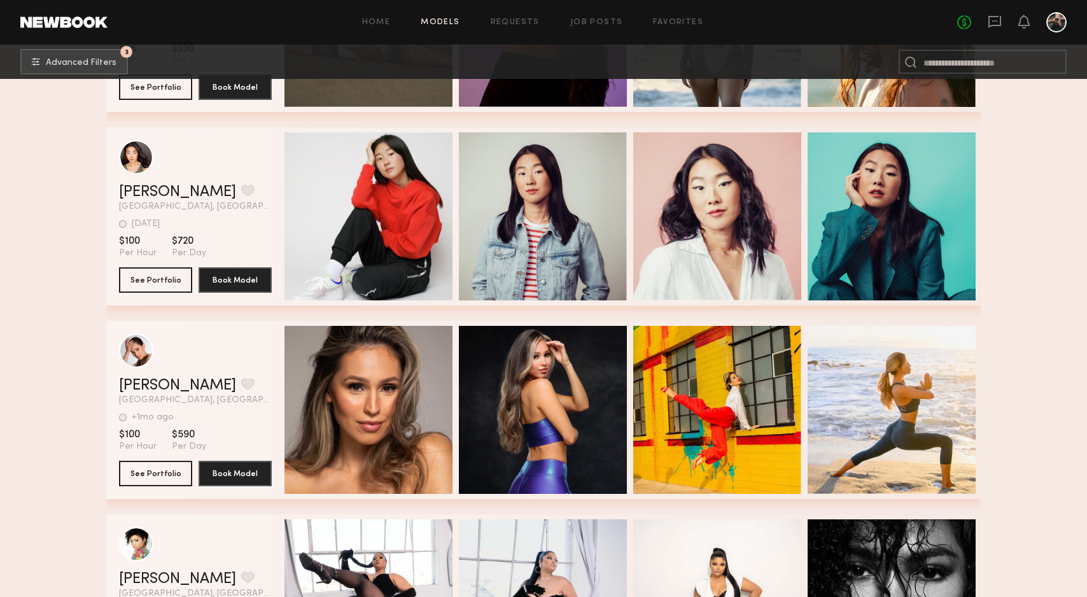
scroll to position [26871, 0]
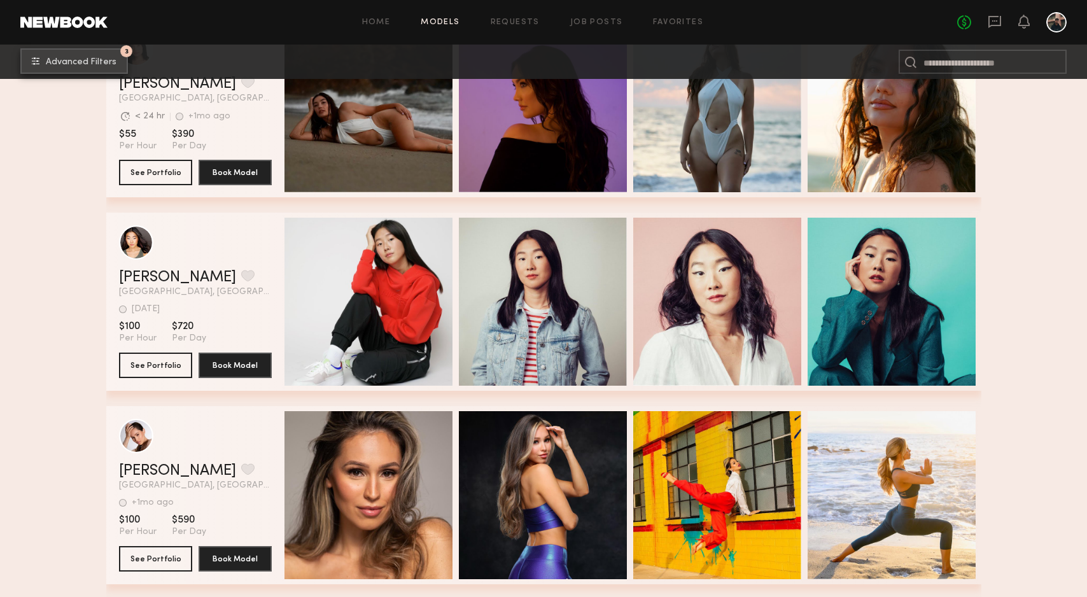
click at [87, 62] on span "Advanced Filters" at bounding box center [81, 62] width 71 height 9
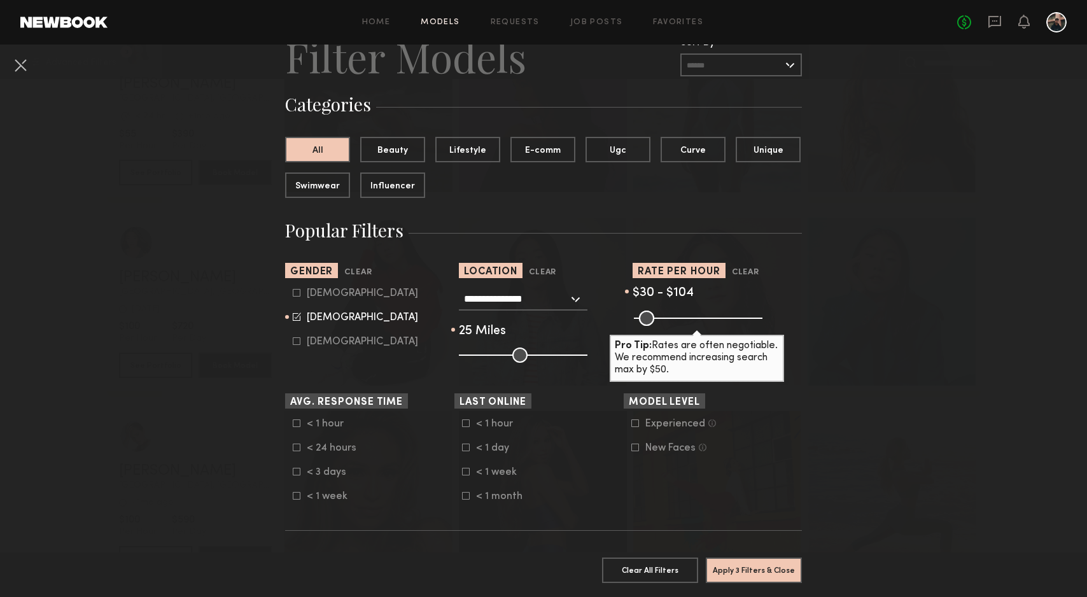
scroll to position [55, 0]
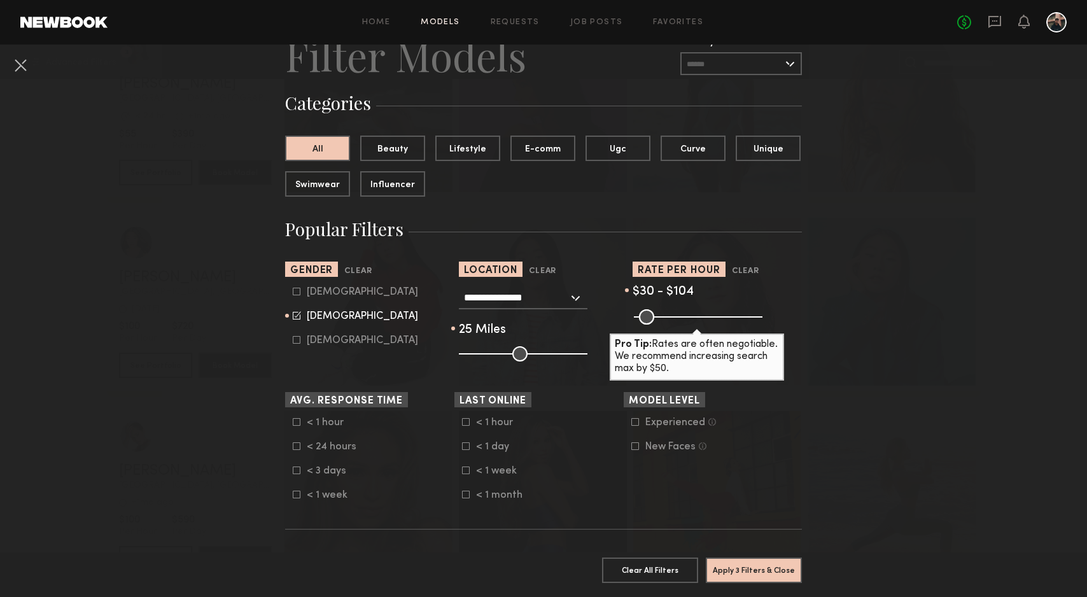
click at [506, 475] on div "< 1 week" at bounding box center [501, 471] width 50 height 8
click at [740, 572] on button "Apply 4 Filters & Close" at bounding box center [754, 569] width 96 height 25
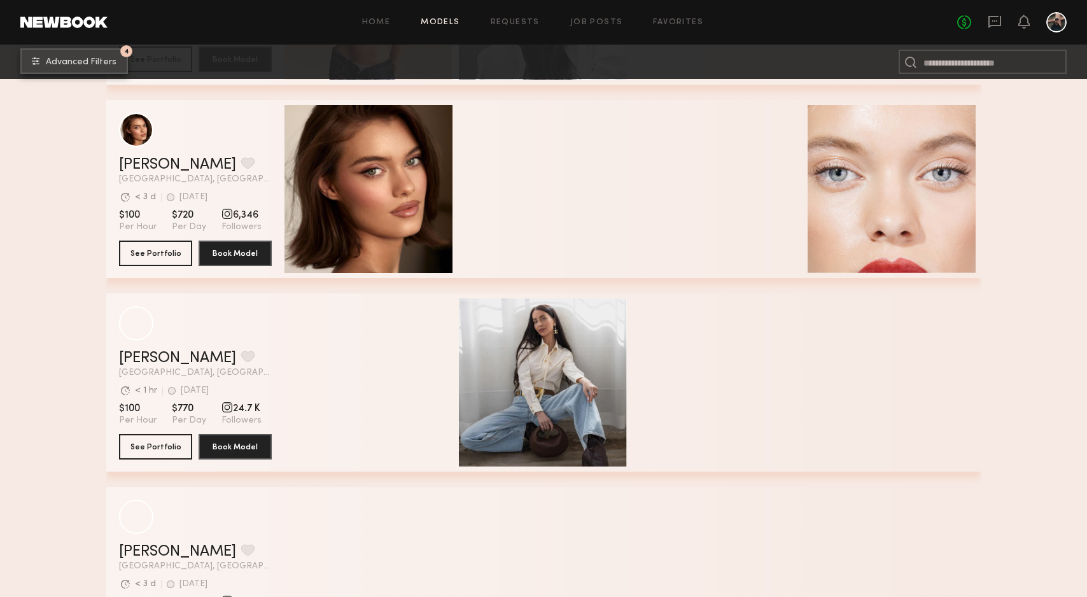
scroll to position [967, 0]
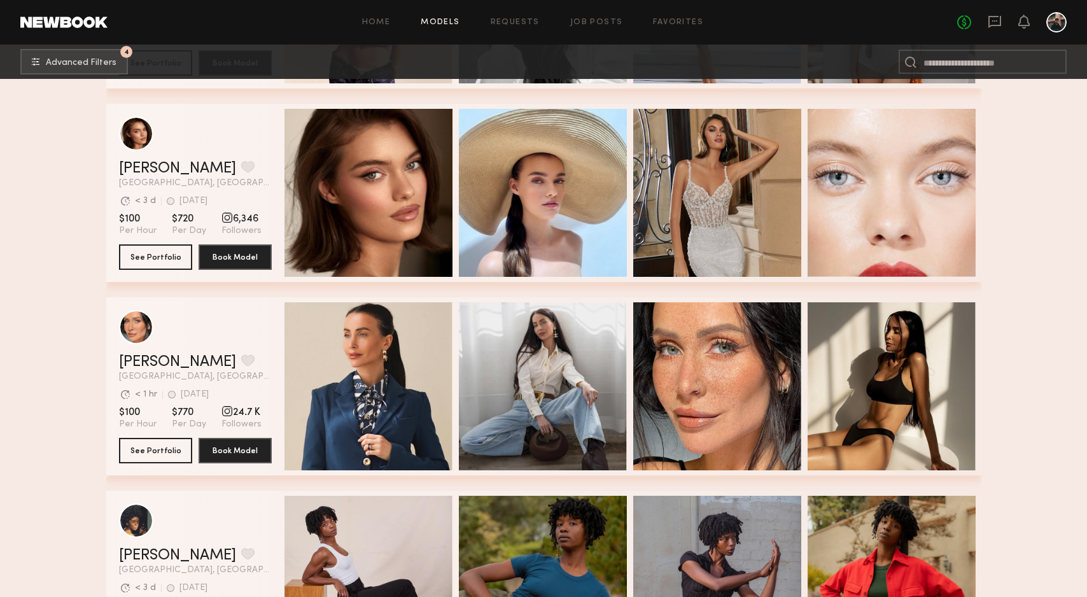
click at [1009, 329] on section "Filter by Category beauty lifestyle e-comm UGC curve unique swimwear influencer…" at bounding box center [543, 381] width 1087 height 2540
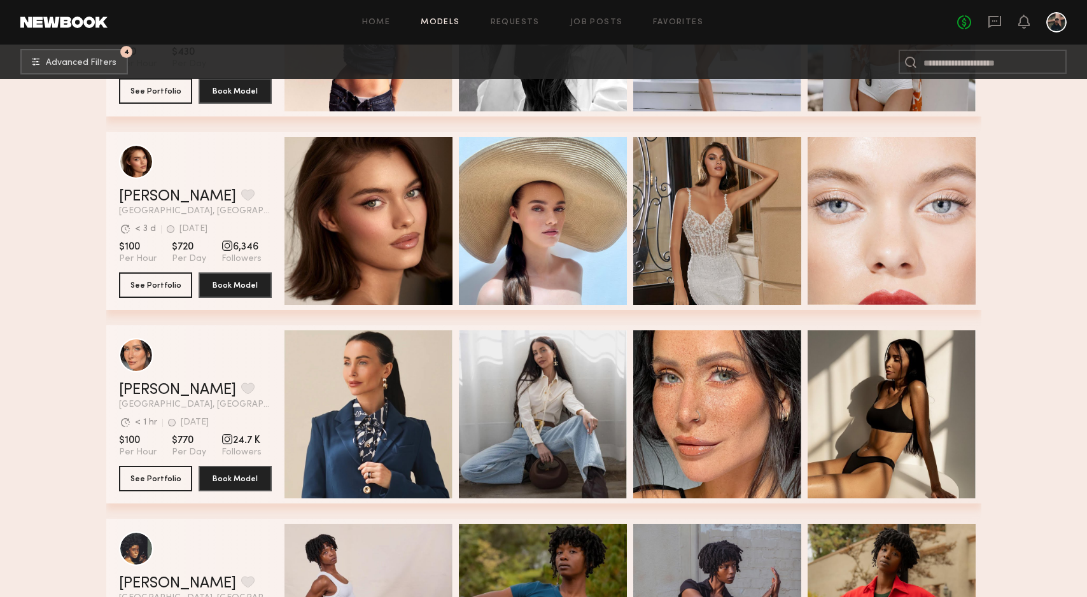
scroll to position [936, 0]
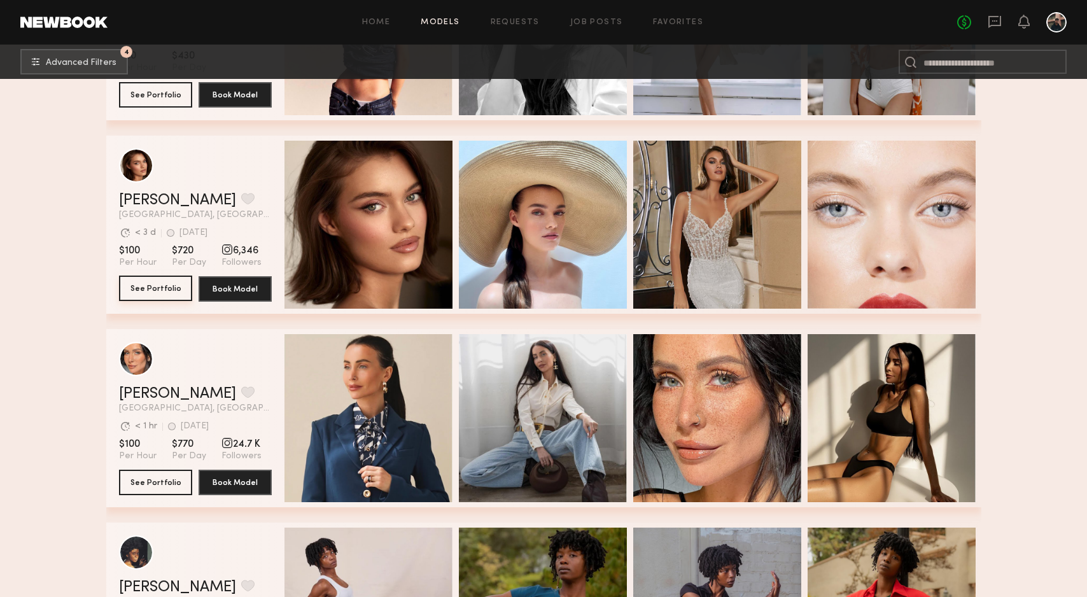
click at [150, 292] on button "See Portfolio" at bounding box center [155, 288] width 73 height 25
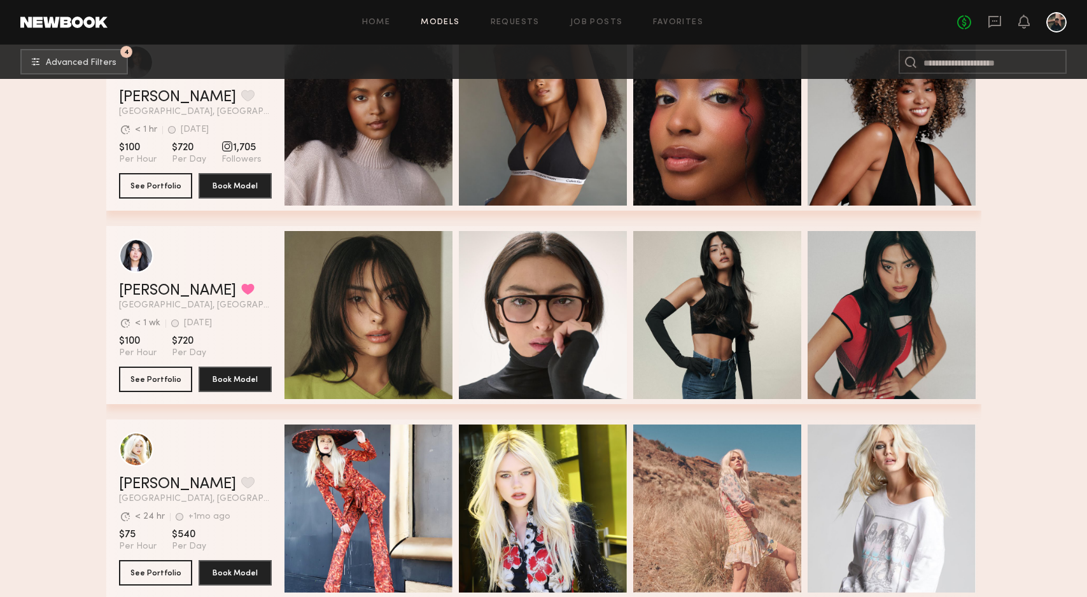
scroll to position [3998, 0]
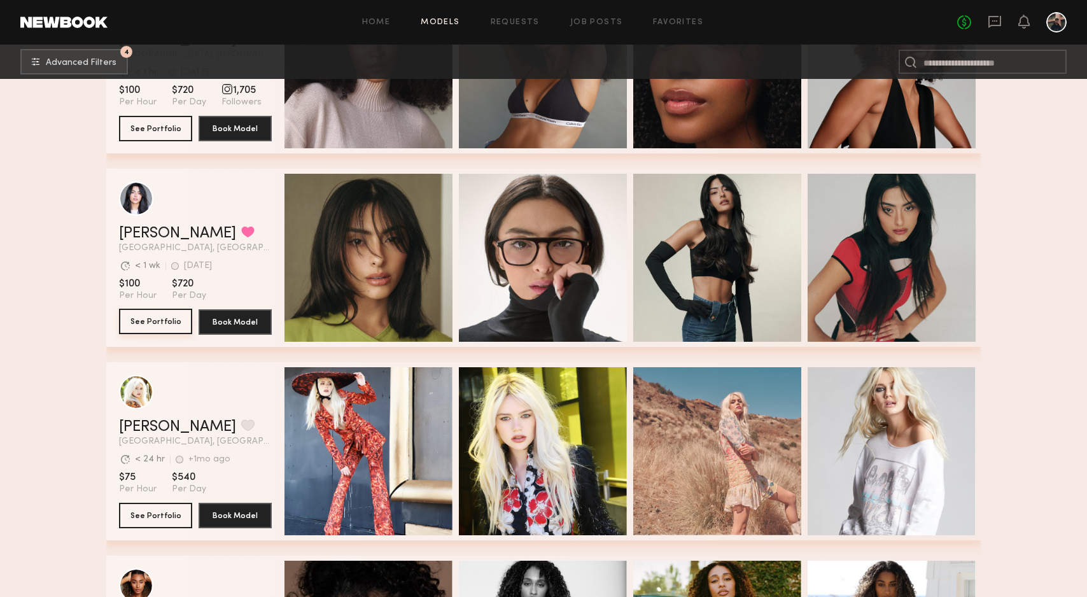
click at [176, 324] on button "See Portfolio" at bounding box center [155, 321] width 73 height 25
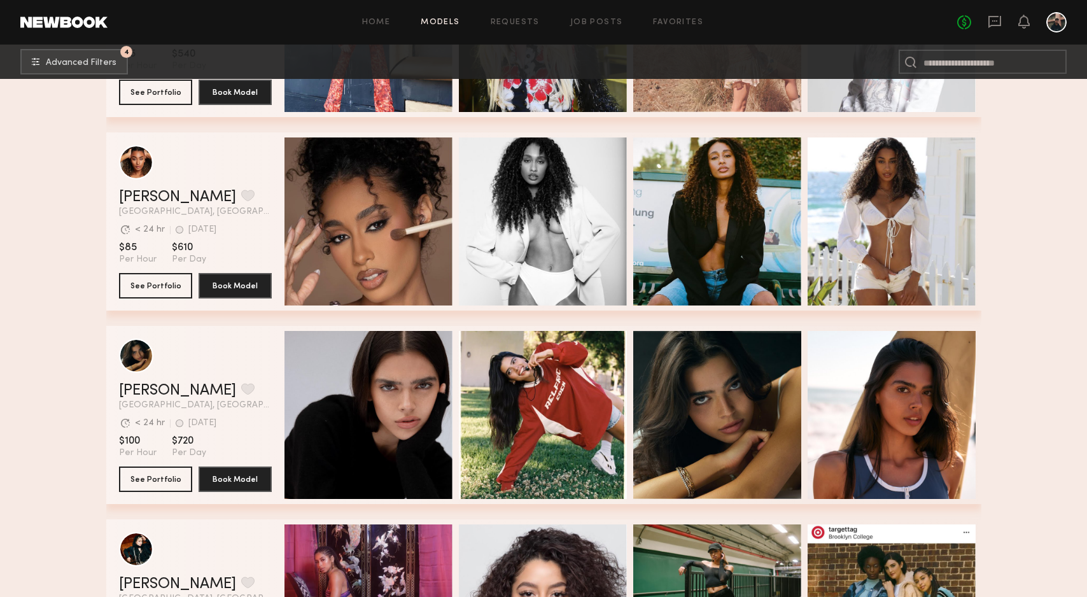
scroll to position [4626, 0]
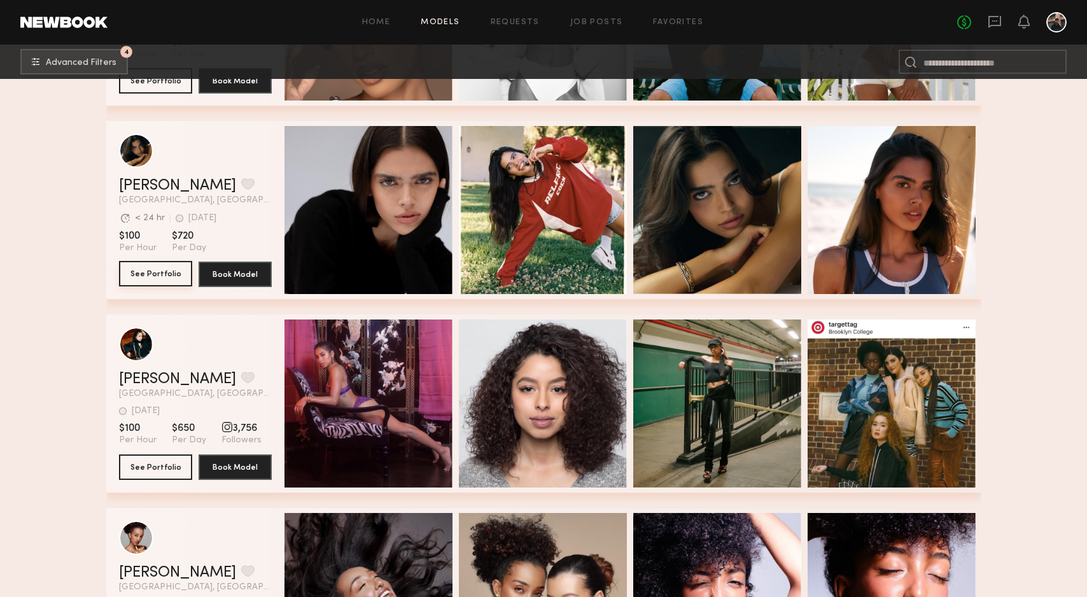
click at [155, 277] on button "See Portfolio" at bounding box center [155, 273] width 73 height 25
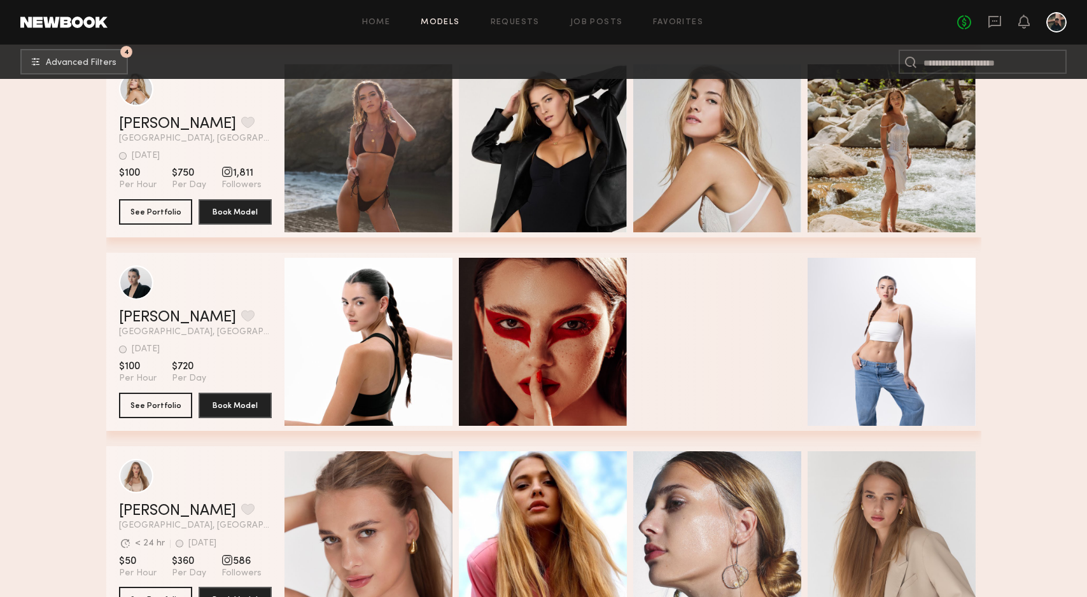
scroll to position [7011, 0]
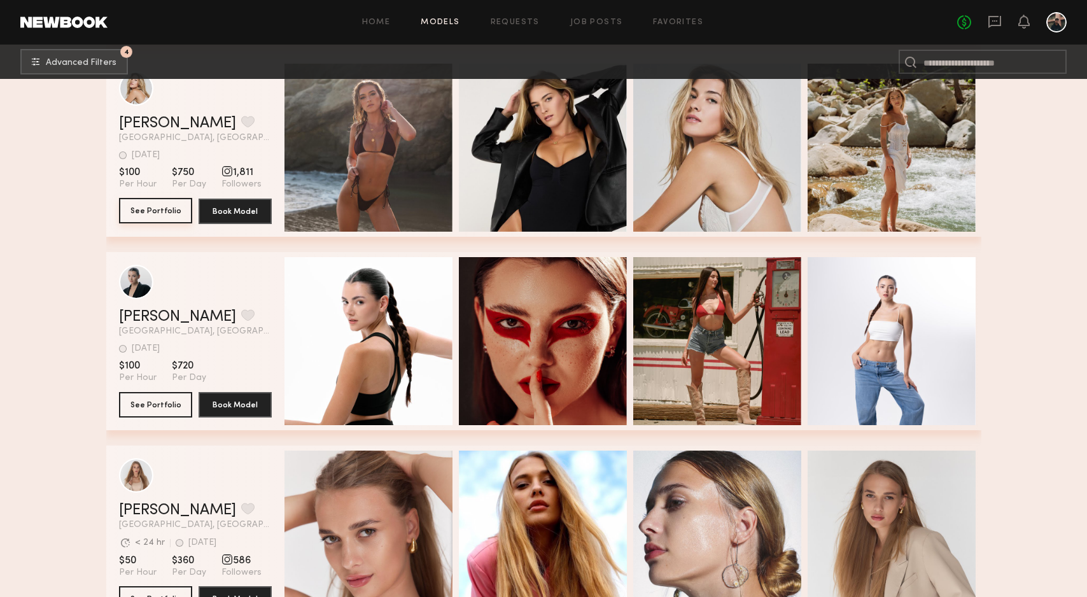
click at [162, 217] on button "See Portfolio" at bounding box center [155, 210] width 73 height 25
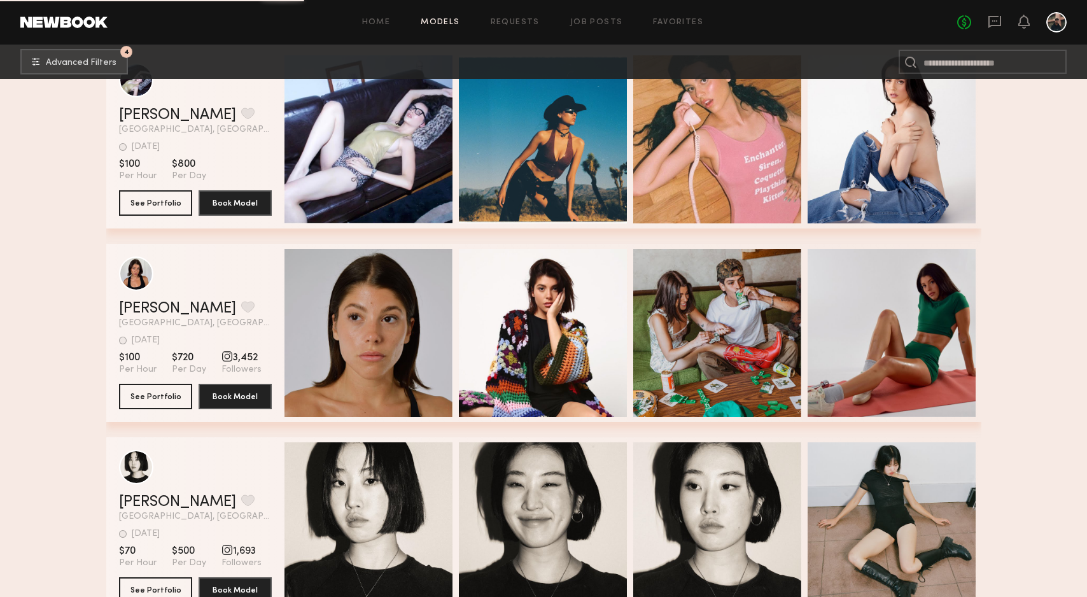
scroll to position [9020, 0]
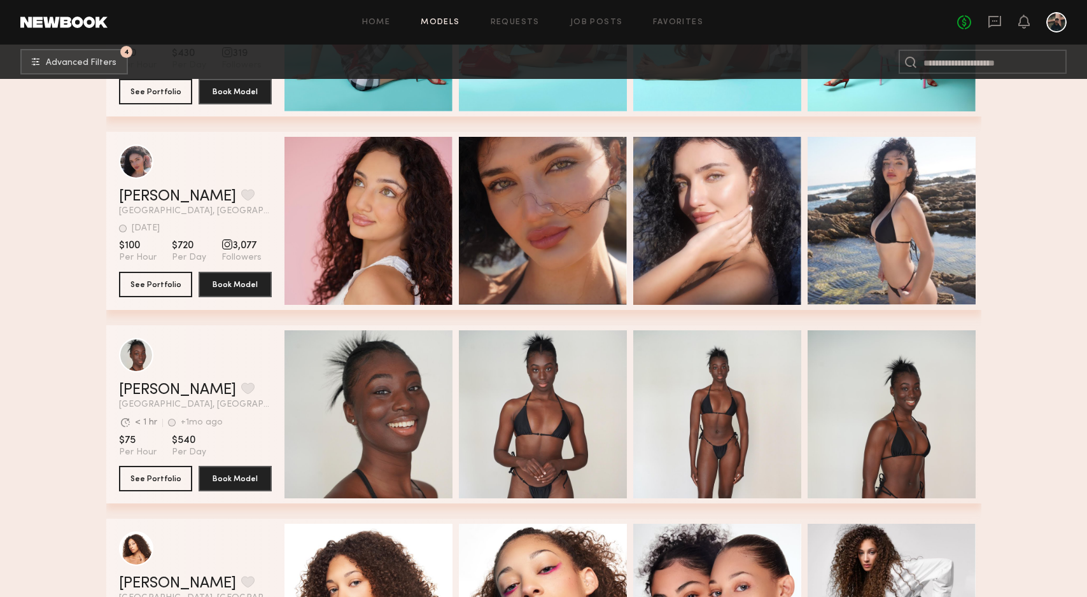
scroll to position [10072, 0]
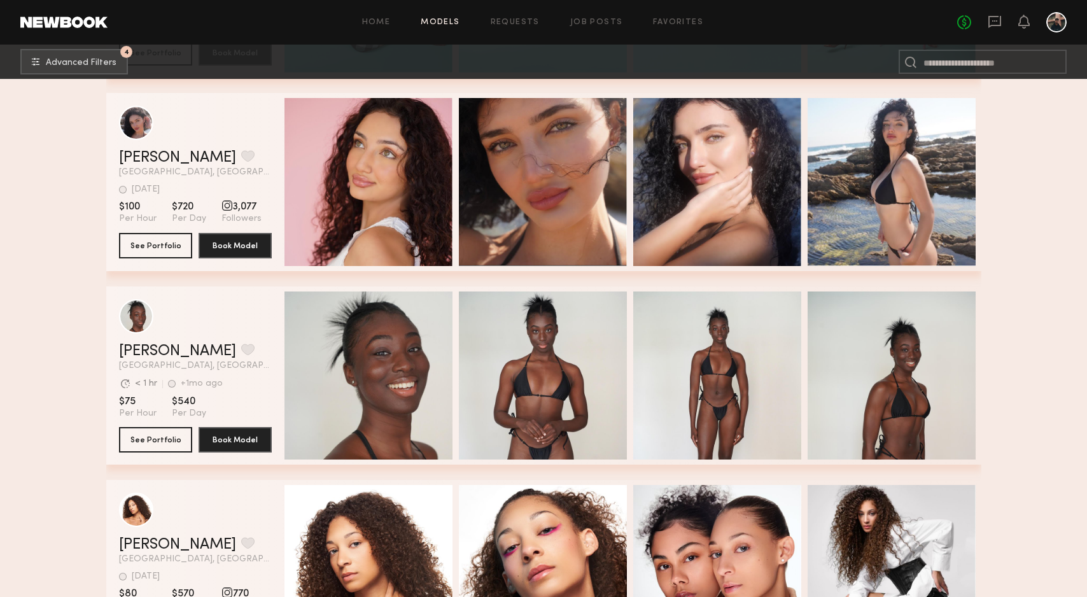
click at [137, 245] on button "See Portfolio" at bounding box center [155, 244] width 73 height 25
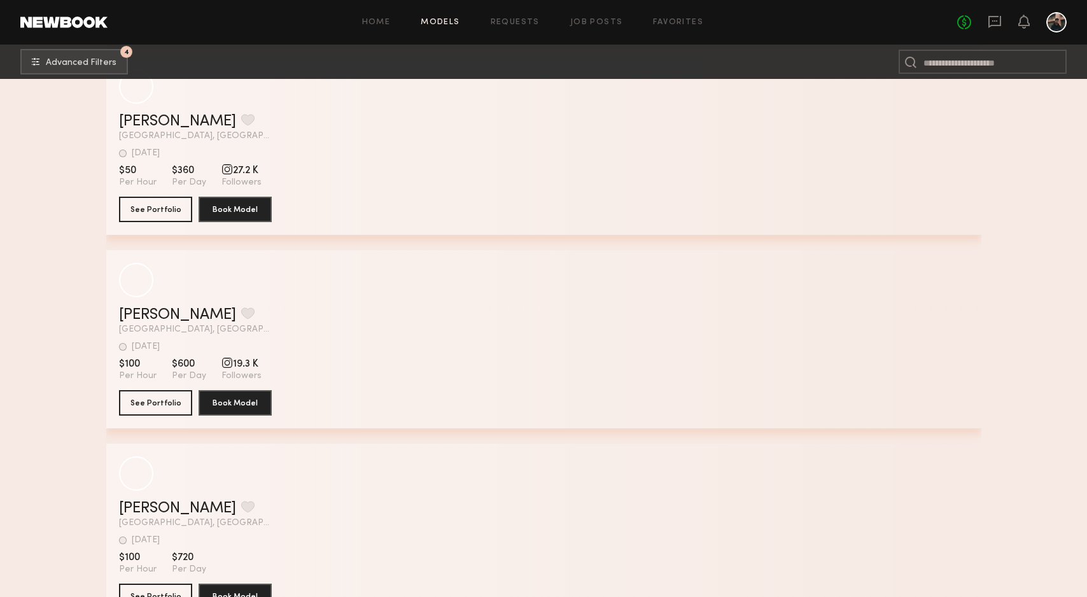
scroll to position [12046, 0]
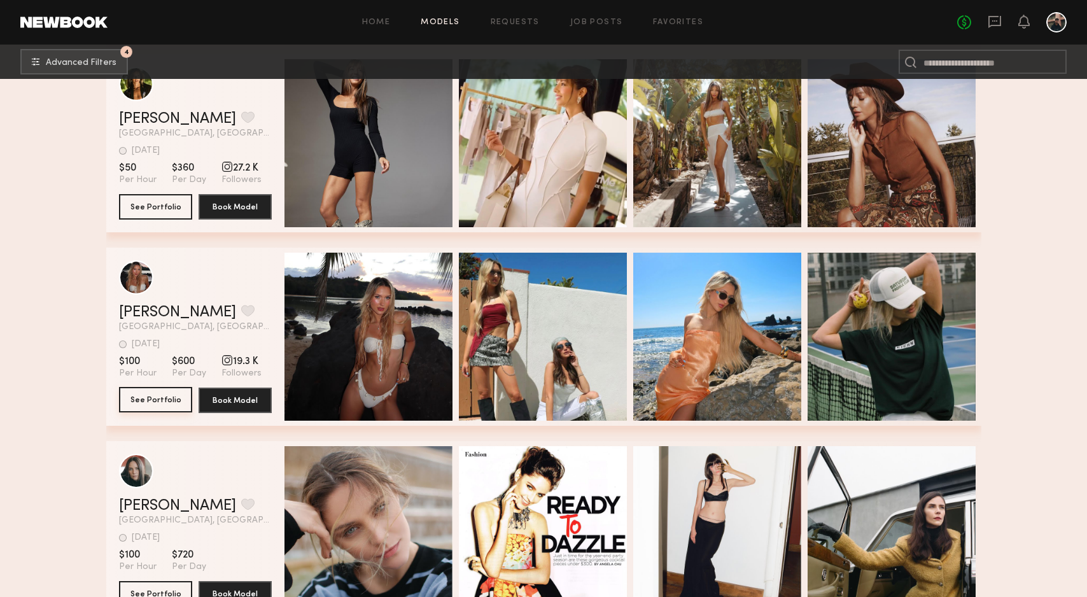
click at [157, 406] on button "See Portfolio" at bounding box center [155, 399] width 73 height 25
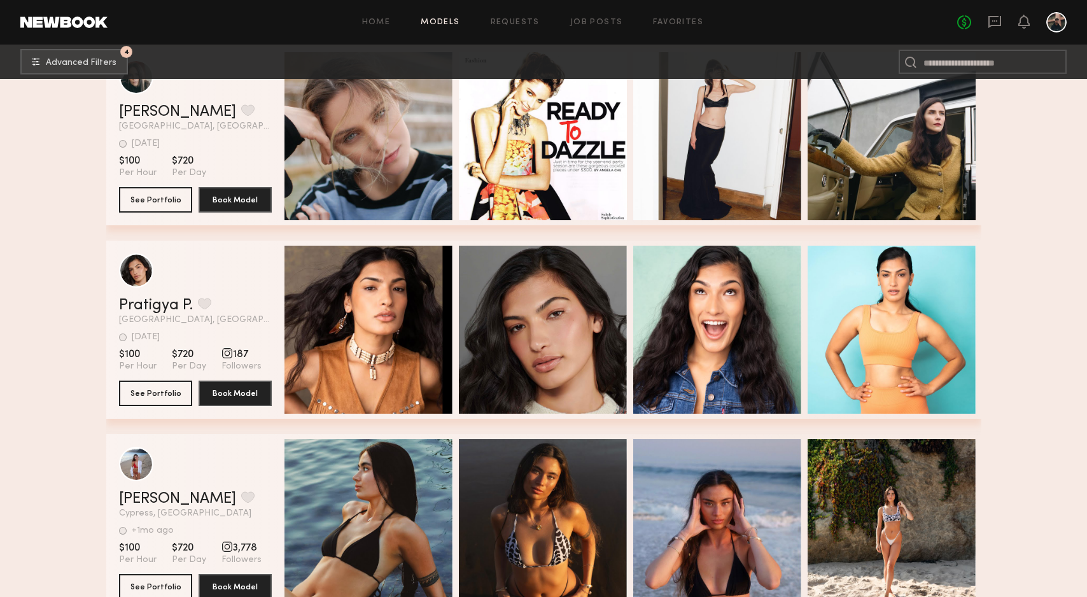
scroll to position [12393, 0]
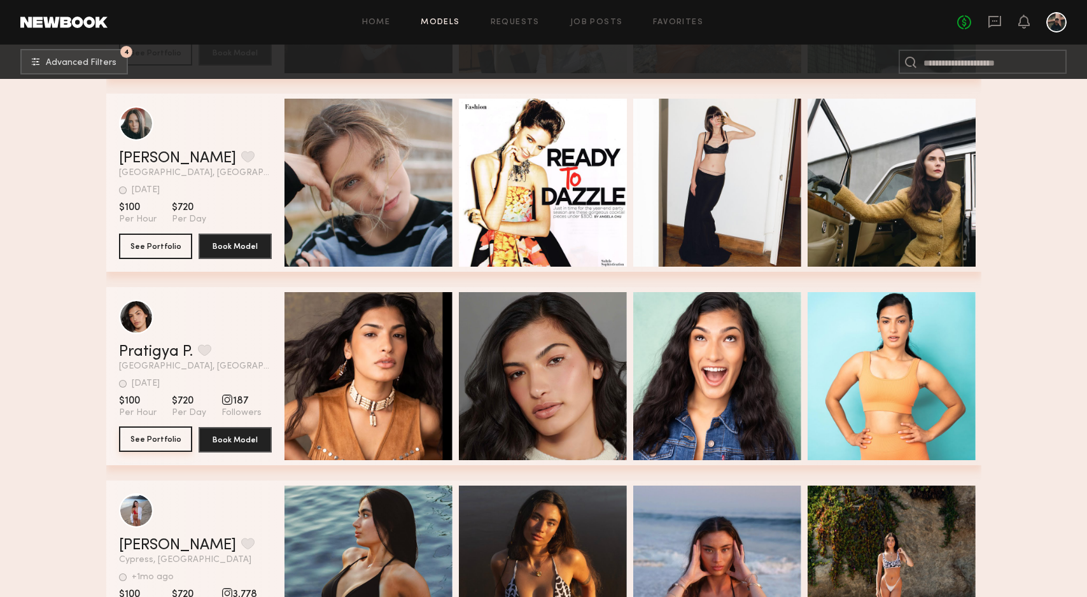
click at [137, 437] on button "See Portfolio" at bounding box center [155, 438] width 73 height 25
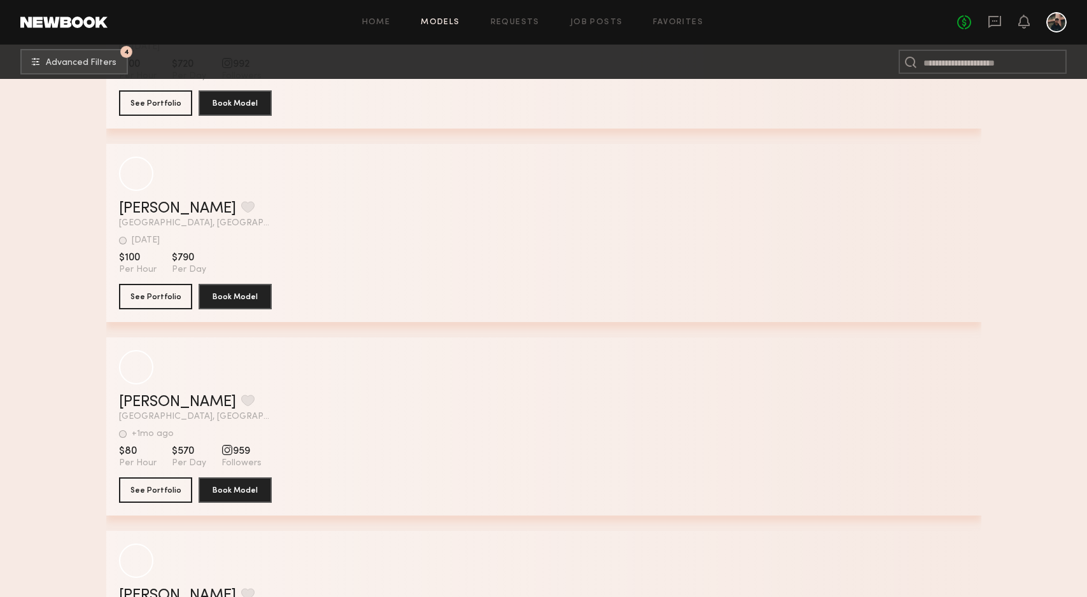
scroll to position [16391, 0]
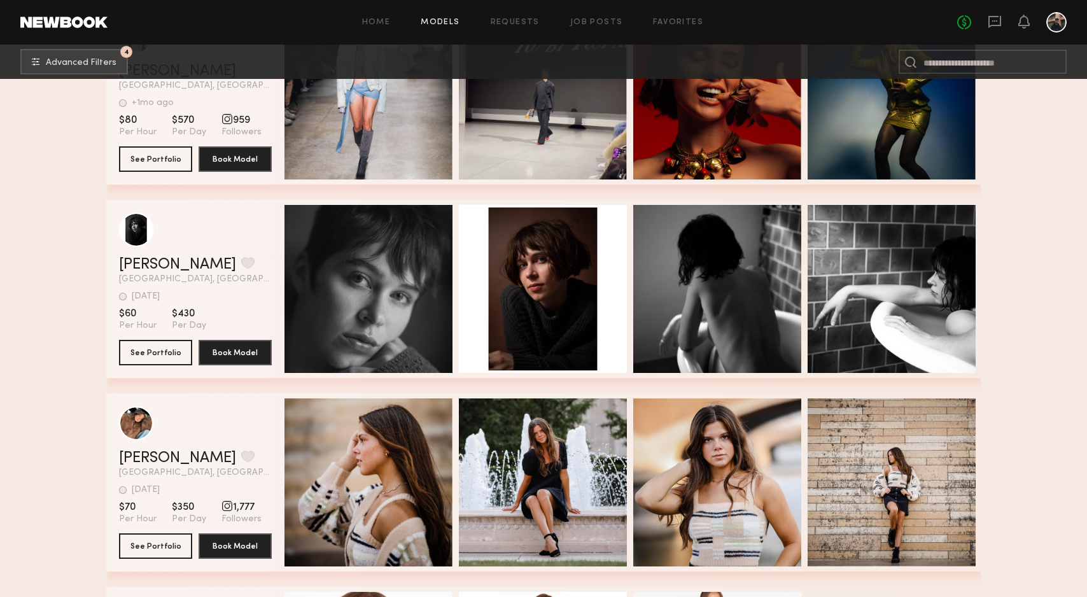
scroll to position [16944, 0]
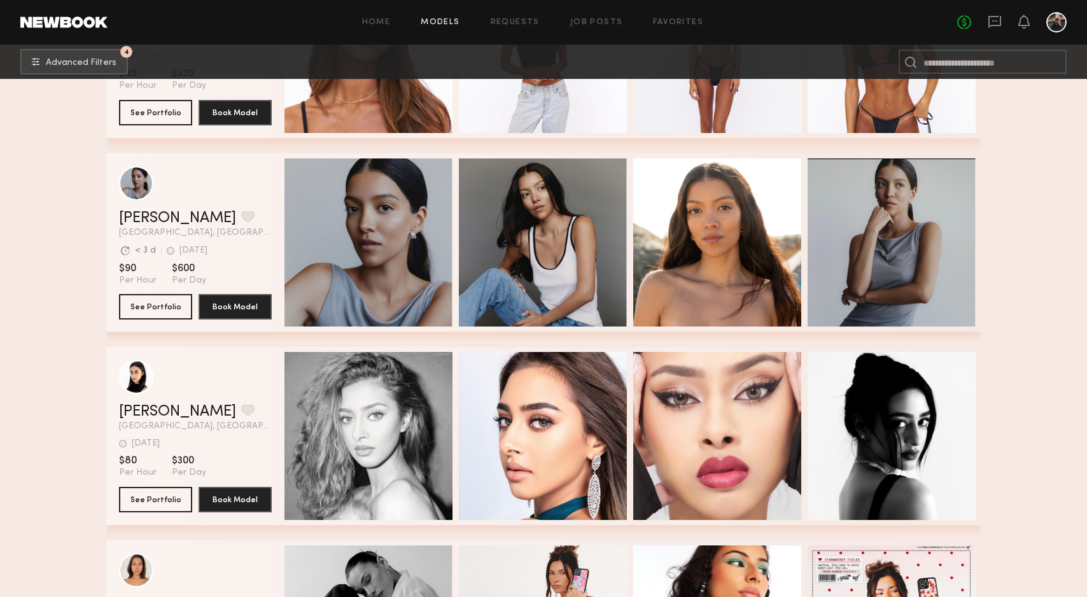
scroll to position [17494, 0]
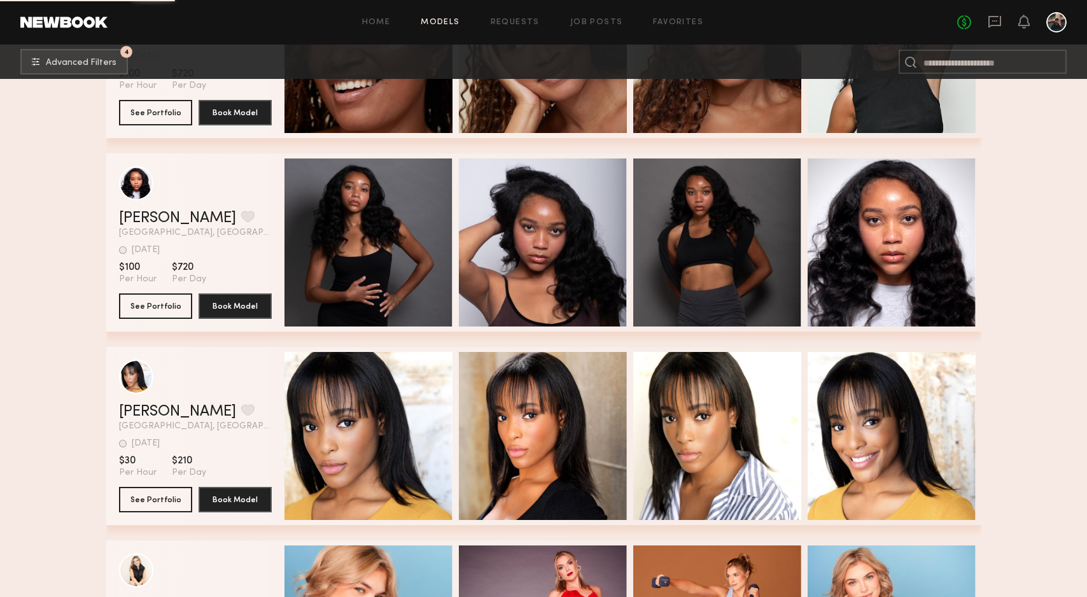
scroll to position [18307, 0]
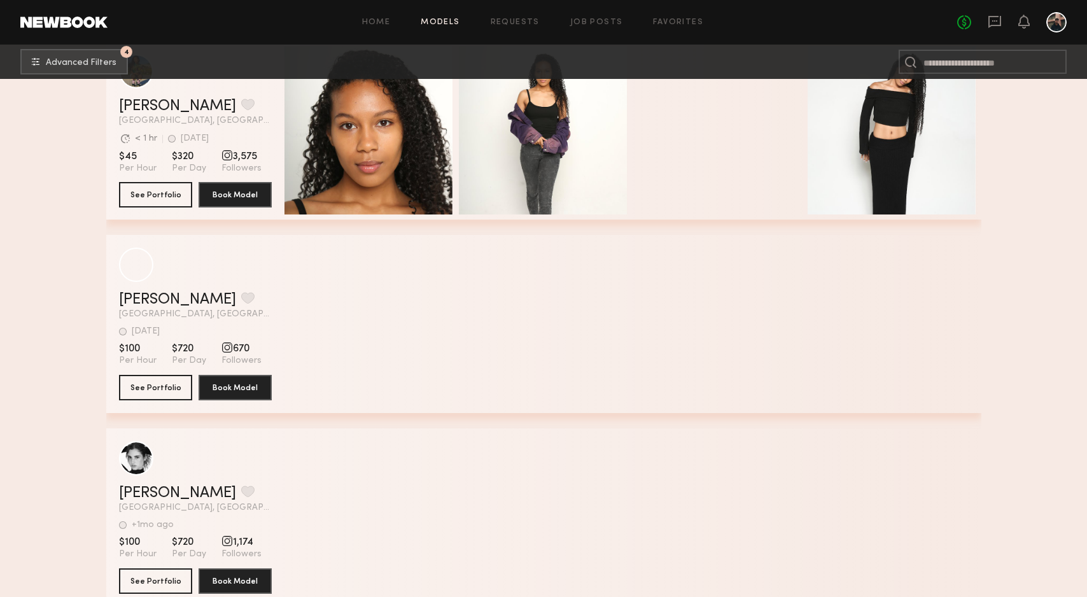
scroll to position [19166, 0]
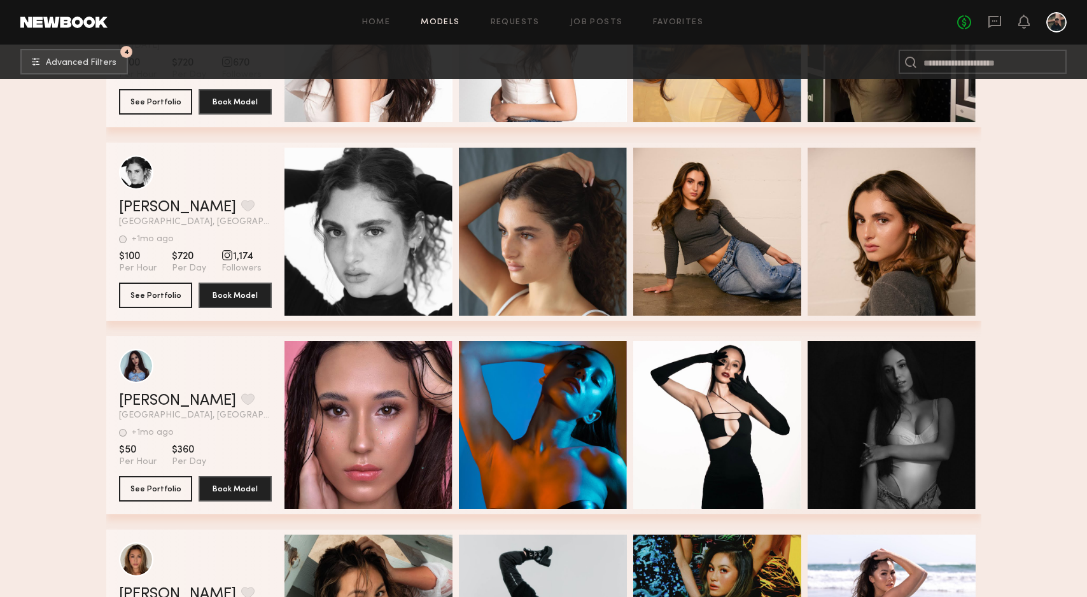
scroll to position [19312, 0]
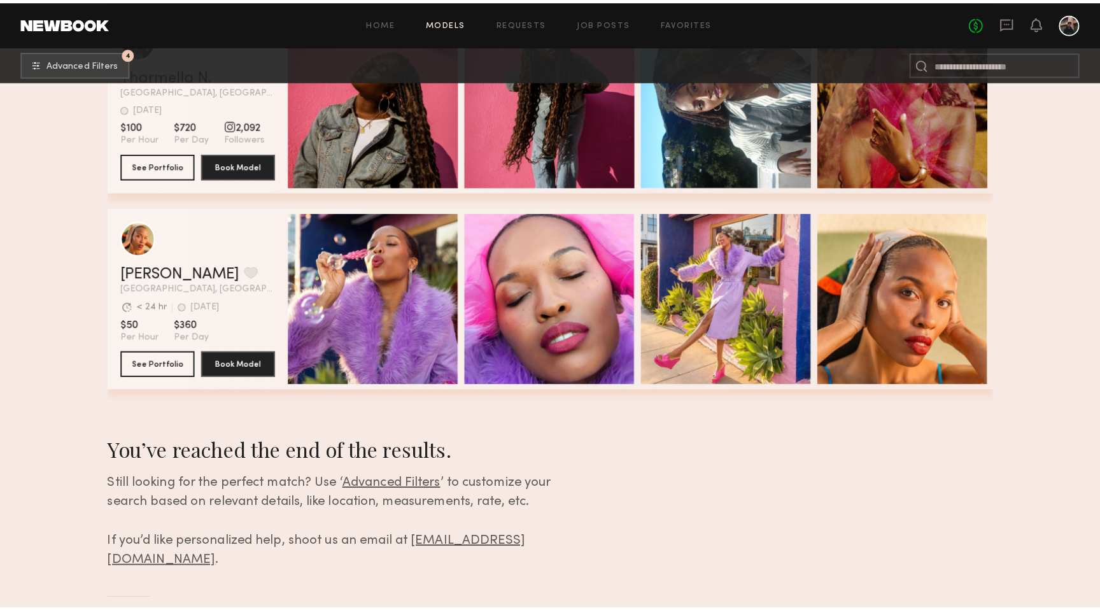
scroll to position [22719, 0]
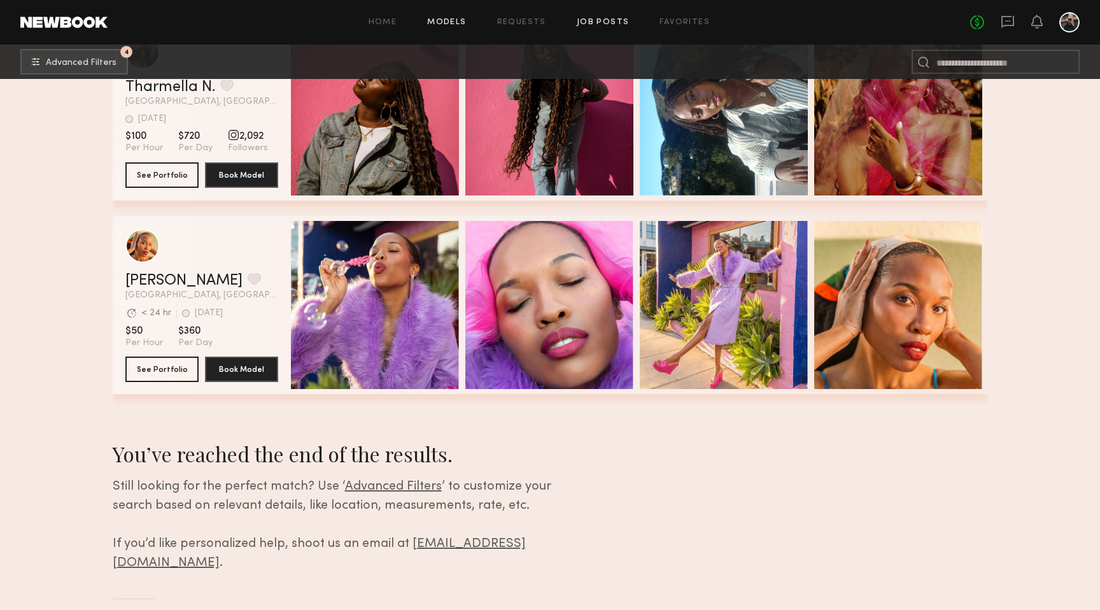
click at [584, 20] on link "Job Posts" at bounding box center [603, 22] width 53 height 8
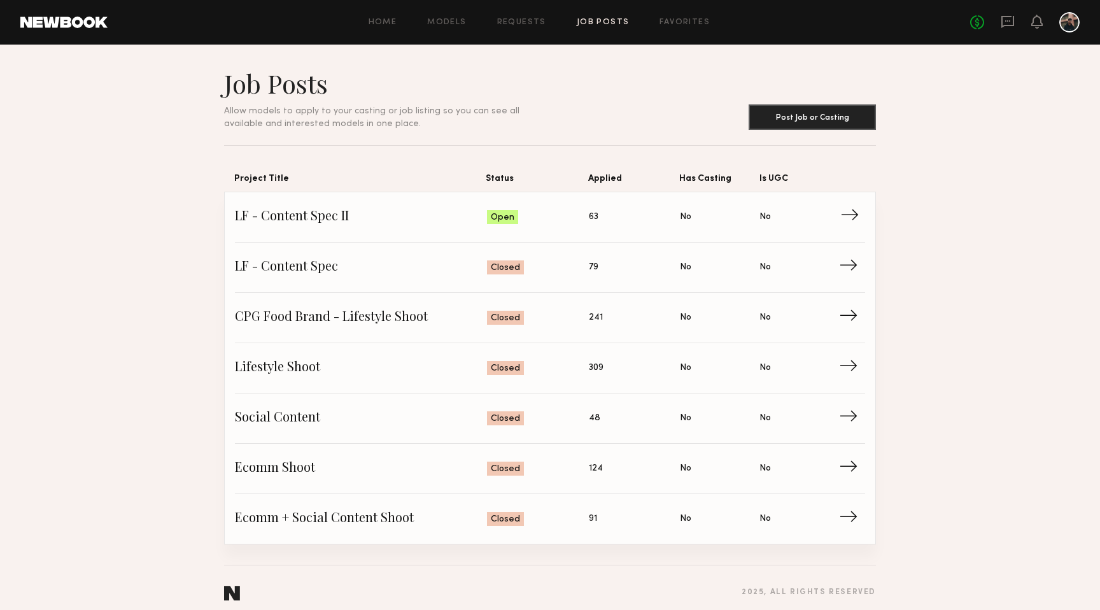
click at [397, 214] on span "LF - Content Spec II" at bounding box center [361, 216] width 252 height 19
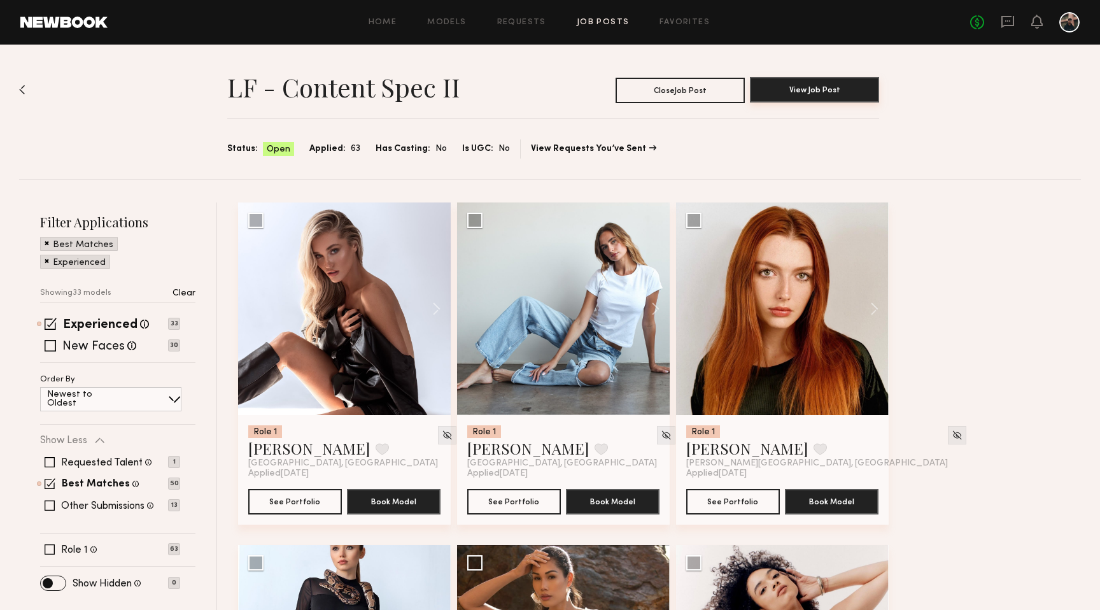
click at [807, 90] on button "View Job Post" at bounding box center [814, 89] width 129 height 25
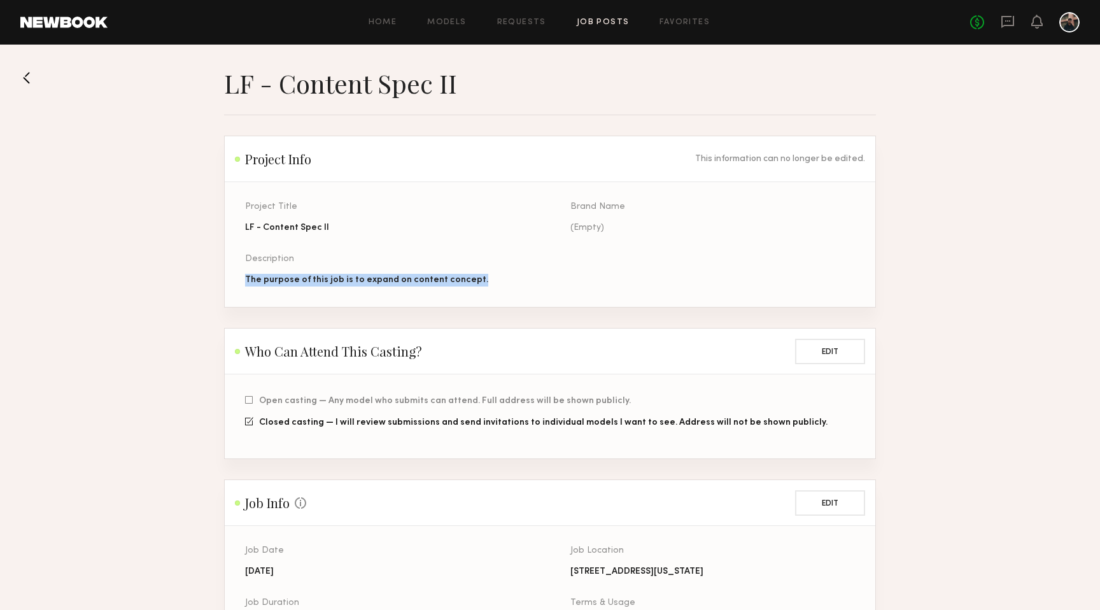
drag, startPoint x: 480, startPoint y: 278, endPoint x: 326, endPoint y: 270, distance: 154.2
click at [247, 281] on div "The purpose of this job is to expand on content concept." at bounding box center [387, 280] width 284 height 13
copy div "The purpose of this job is to expand on content concept."
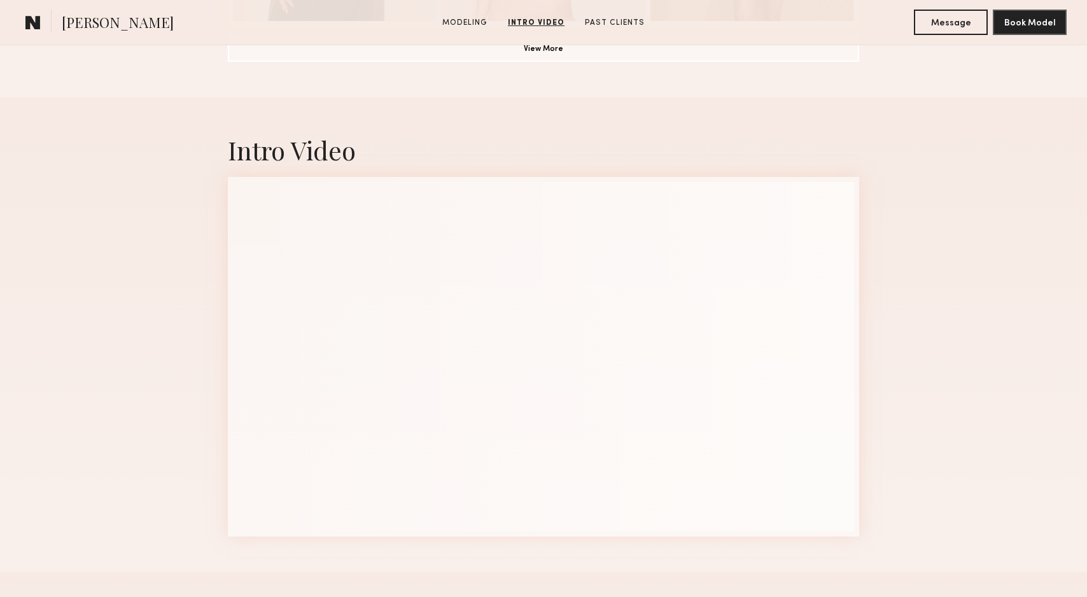
scroll to position [1038, 0]
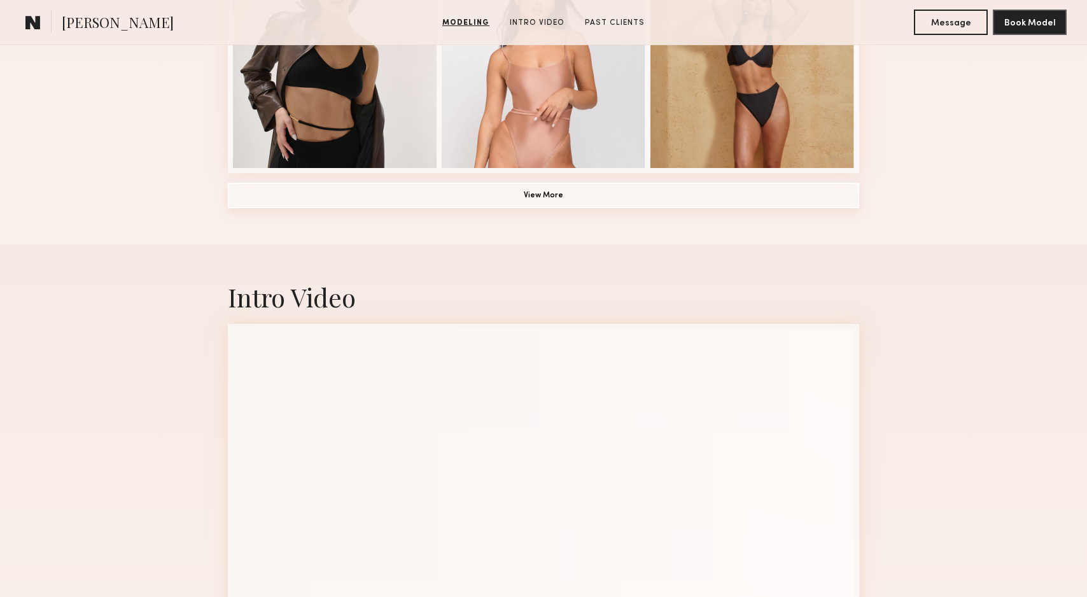
click at [492, 193] on button "View More" at bounding box center [543, 195] width 631 height 25
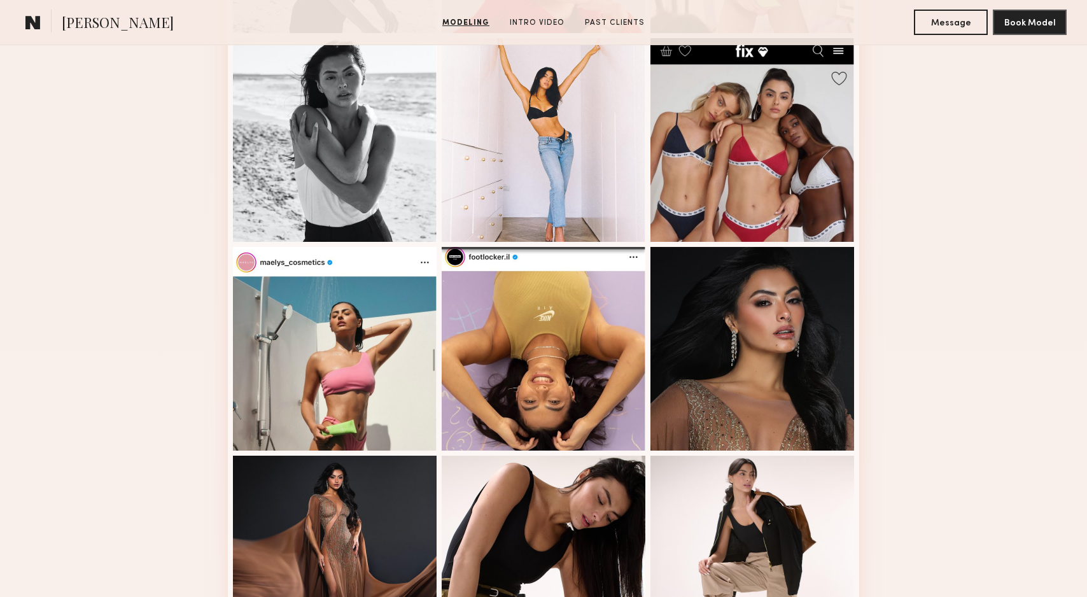
scroll to position [1375, 0]
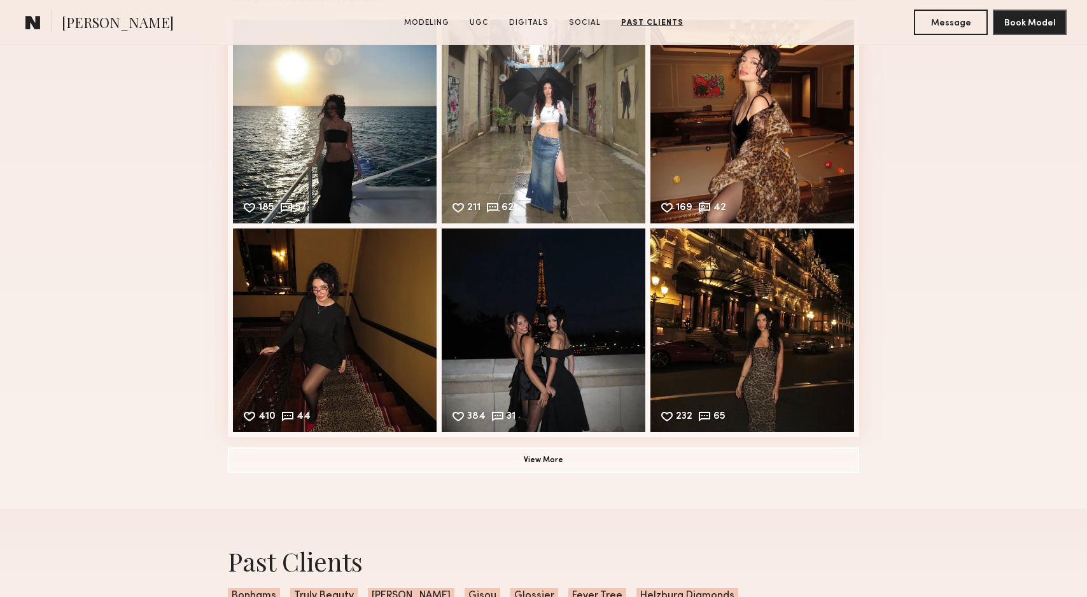
scroll to position [2599, 0]
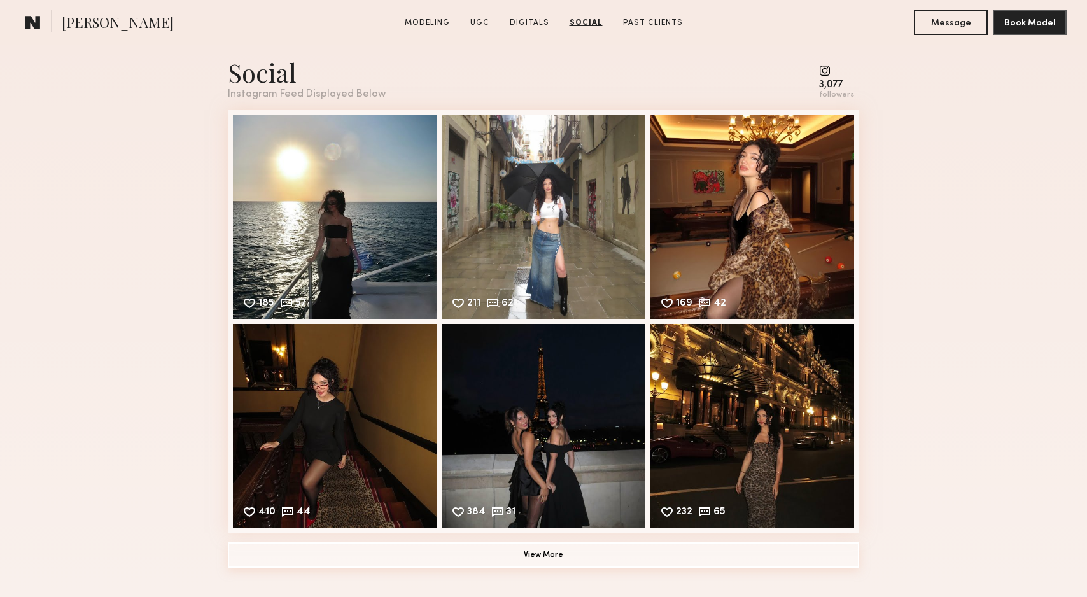
click at [550, 561] on button "View More" at bounding box center [543, 554] width 631 height 25
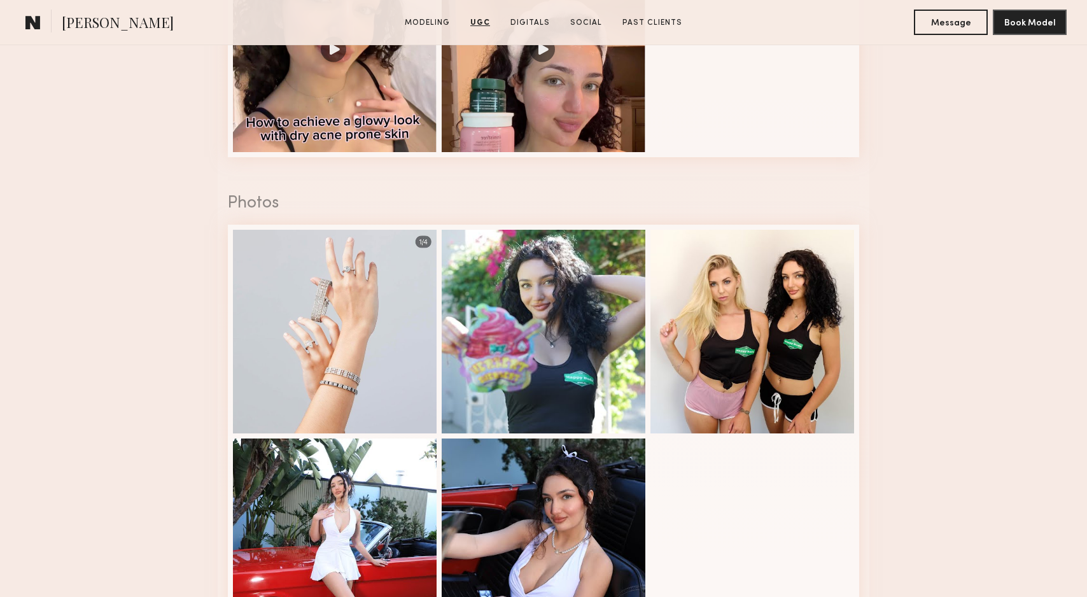
click at [941, 355] on nb-model-profile-ugc-container "User Generated Content Videos 1 of 2 Photos 1 of 5" at bounding box center [543, 261] width 1087 height 834
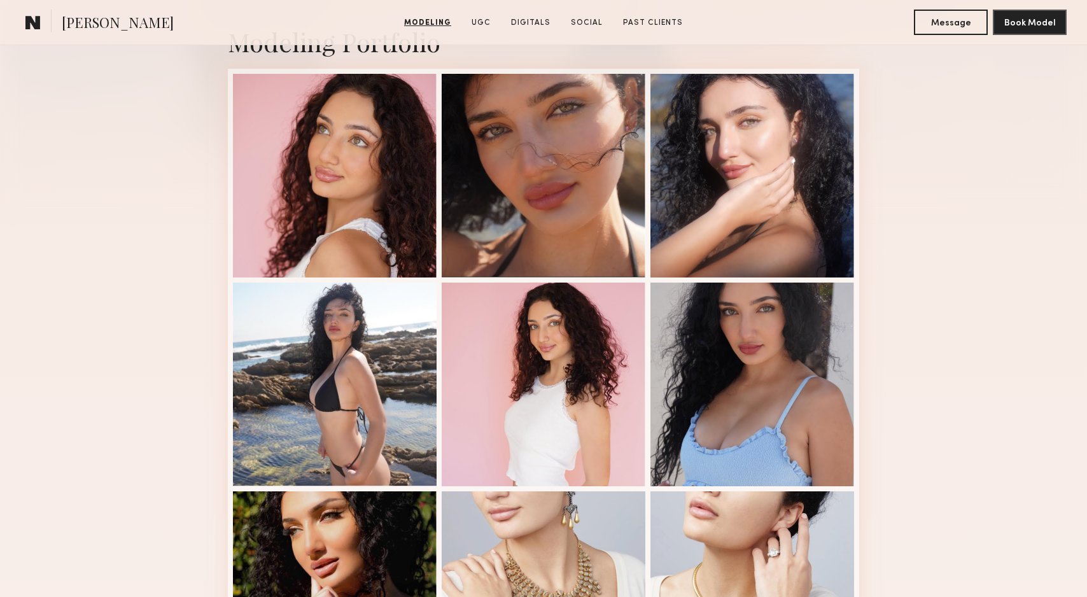
scroll to position [0, 0]
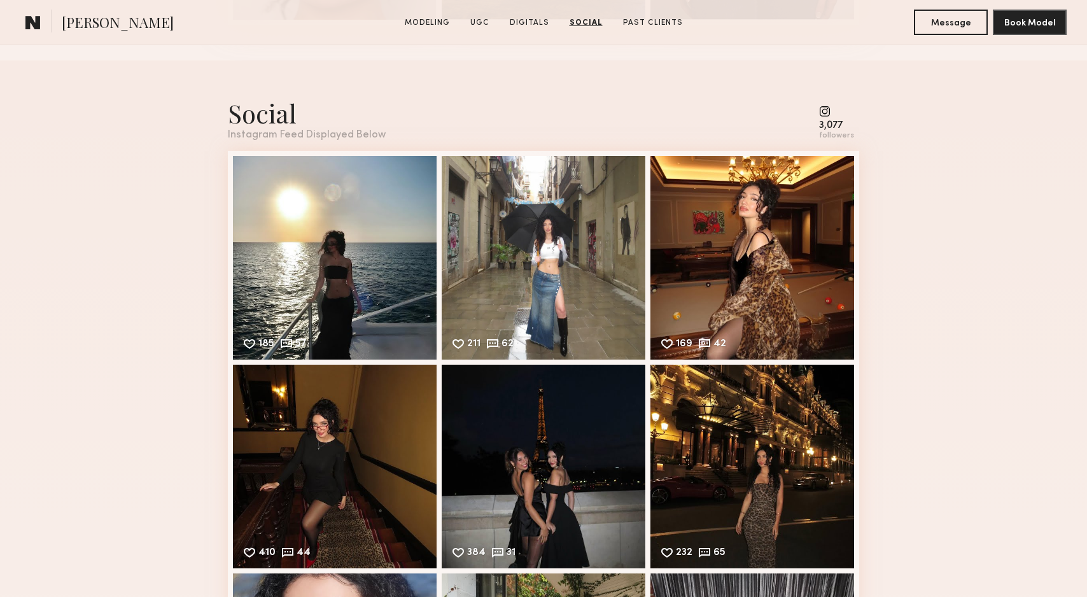
scroll to position [2543, 0]
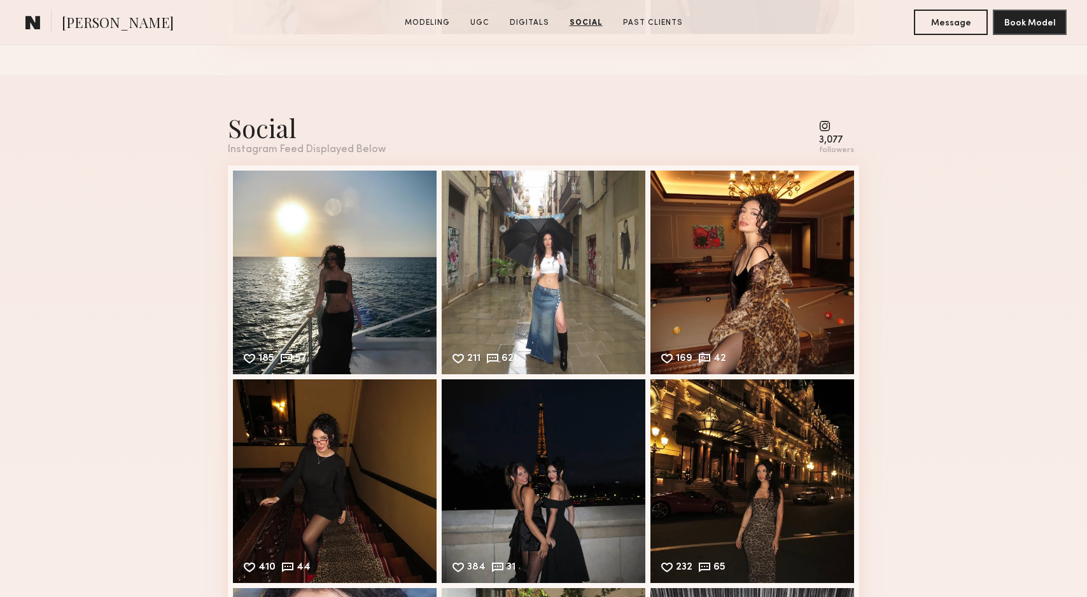
click at [828, 129] on common-icon at bounding box center [836, 125] width 35 height 11
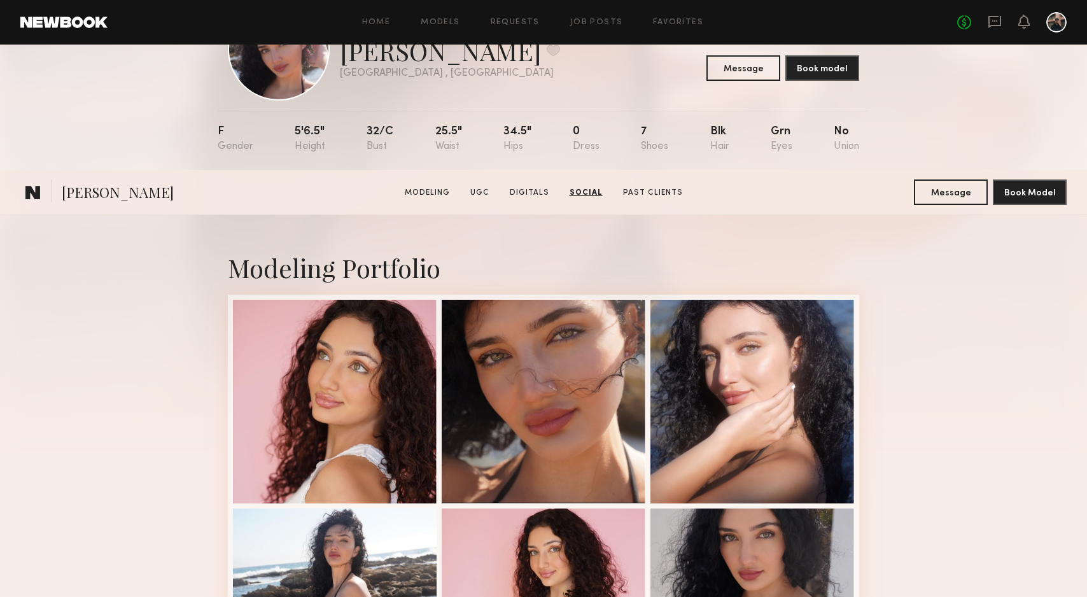
scroll to position [0, 0]
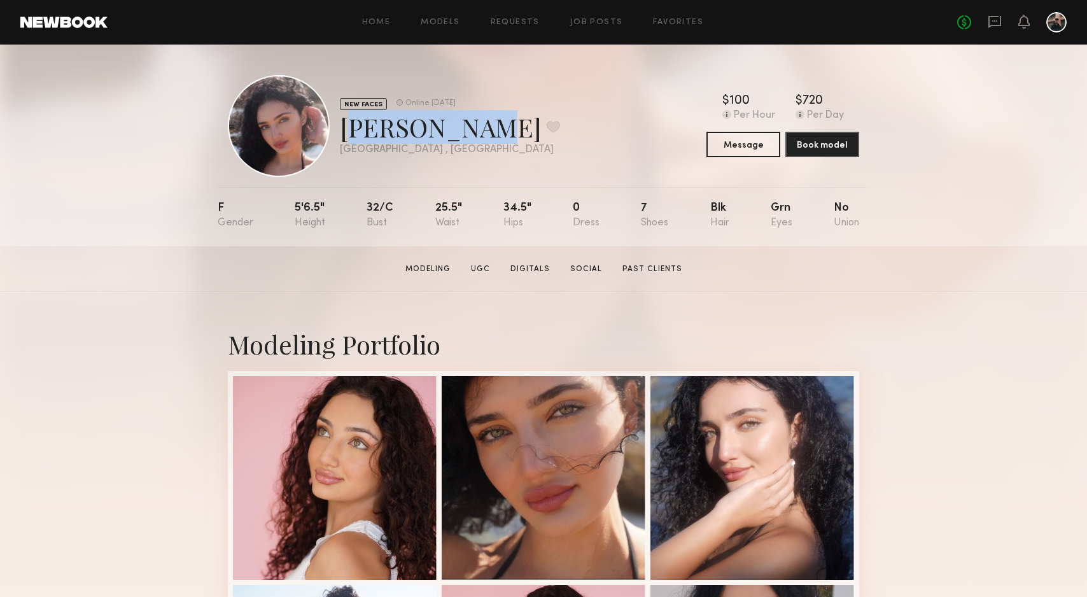
drag, startPoint x: 345, startPoint y: 132, endPoint x: 459, endPoint y: 131, distance: 113.9
click at [459, 131] on div "[PERSON_NAME] Favorite" at bounding box center [450, 127] width 220 height 34
copy div "[PERSON_NAME]"
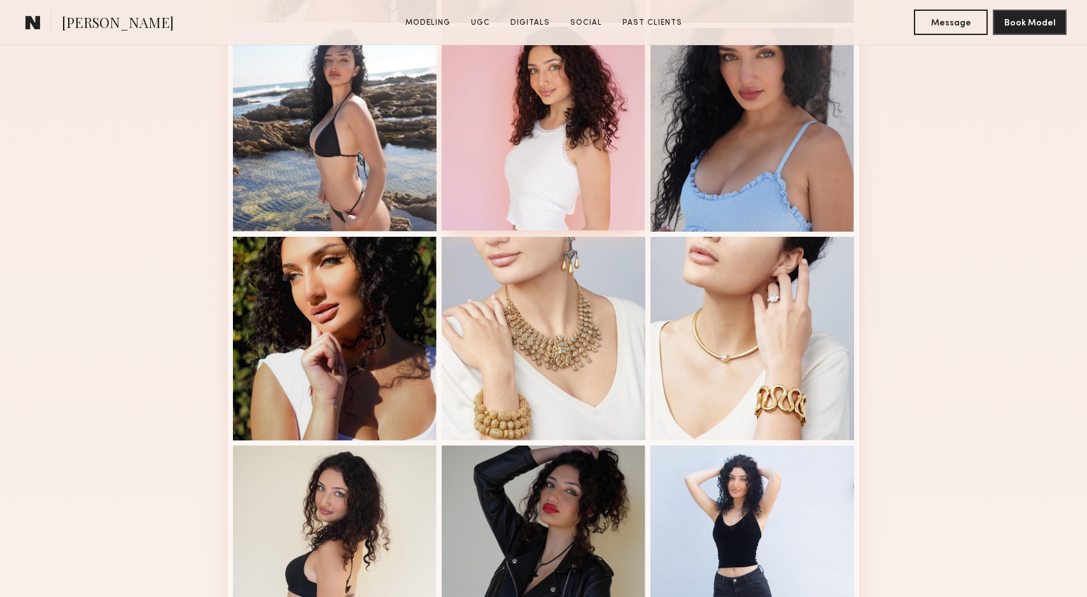
scroll to position [664, 0]
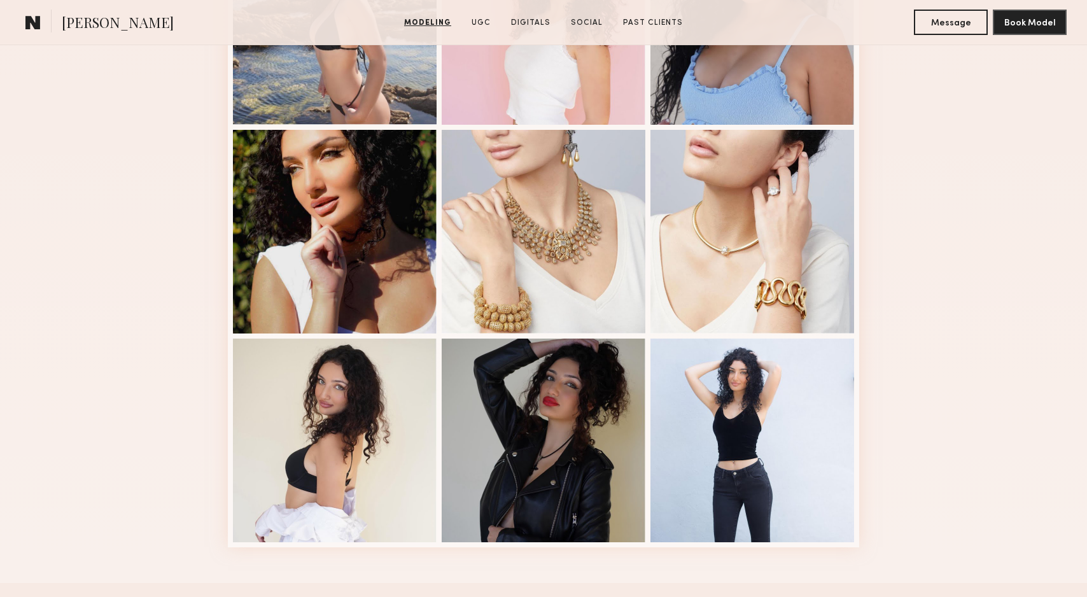
click at [176, 283] on div "Modeling Portfolio" at bounding box center [543, 105] width 1087 height 955
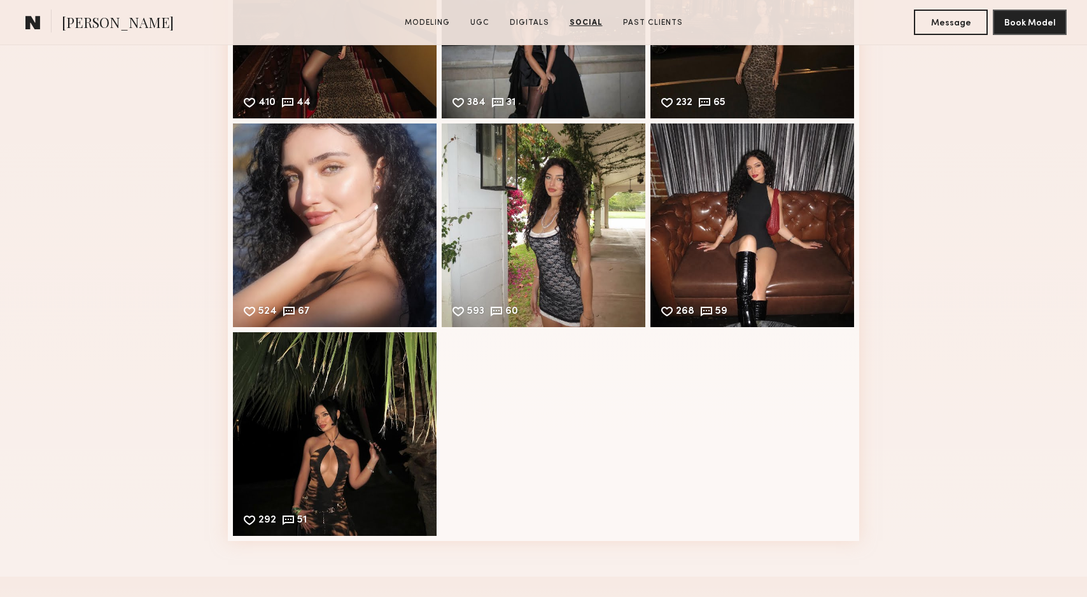
scroll to position [3021, 0]
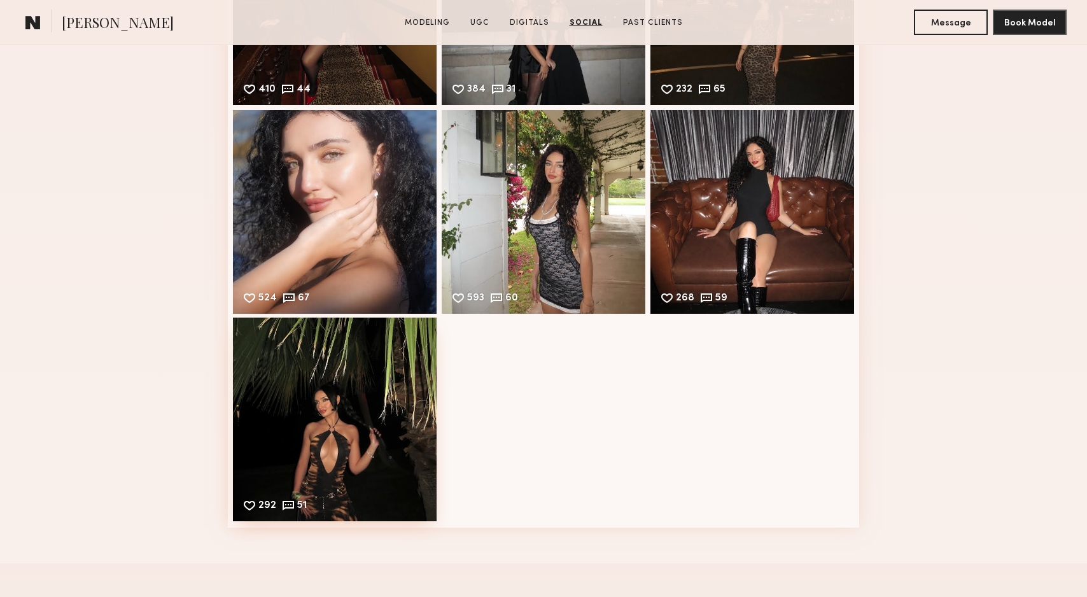
click at [346, 448] on div "292 51 Likes & comments displayed to show model’s engagement" at bounding box center [335, 420] width 204 height 204
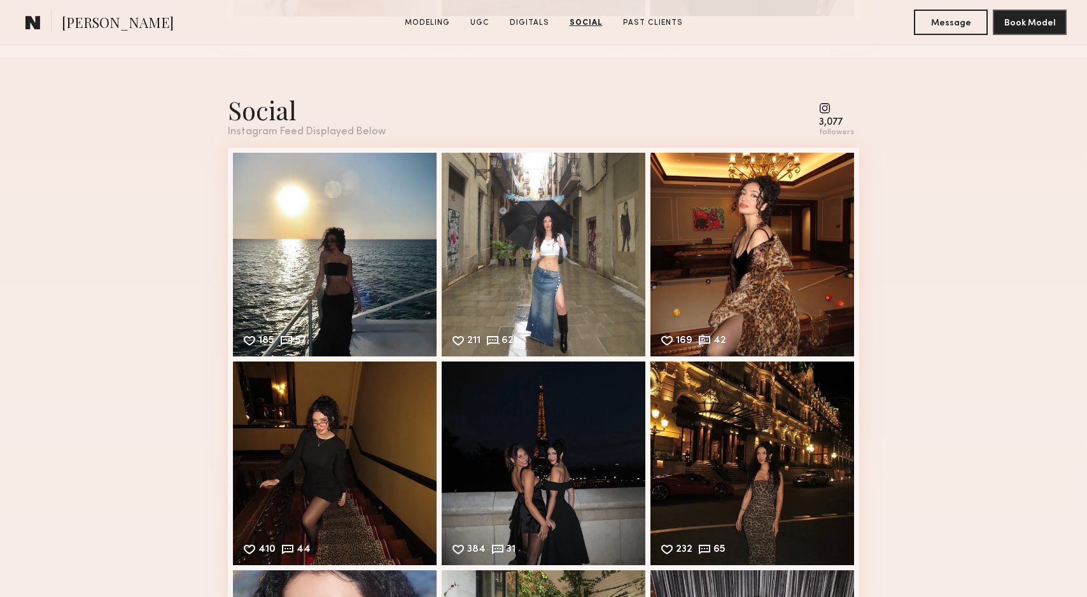
scroll to position [2517, 0]
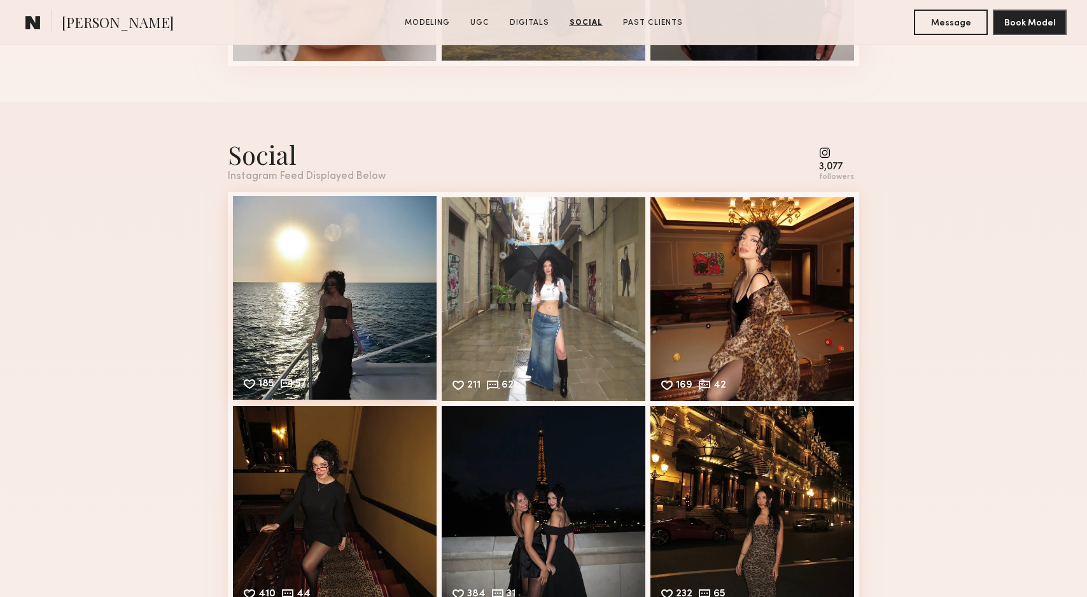
click at [328, 320] on div "185 57 Likes & comments displayed to show model’s engagement" at bounding box center [335, 298] width 204 height 204
click at [157, 197] on div "Social Instagram Feed Displayed Below 3,077 followers 185 57 Likes & comments d…" at bounding box center [543, 585] width 1087 height 966
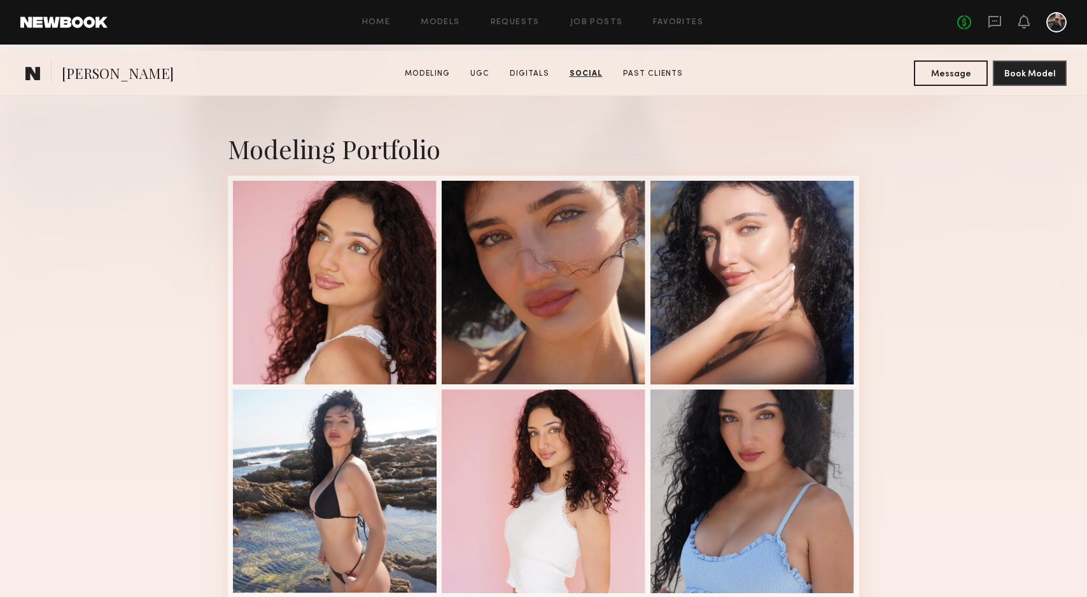
scroll to position [0, 0]
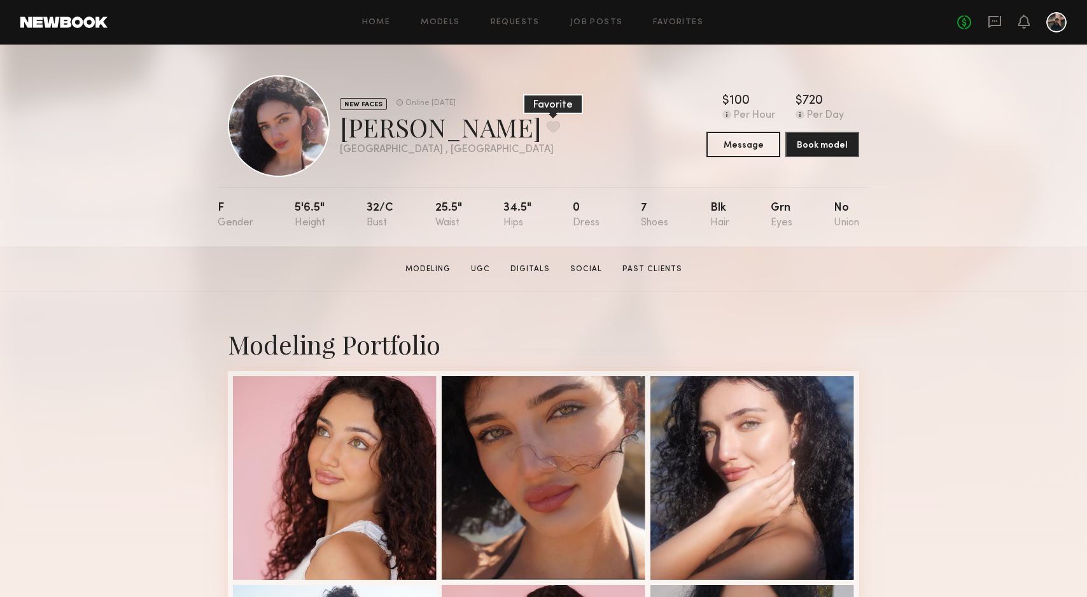
click at [547, 127] on button at bounding box center [553, 126] width 13 height 11
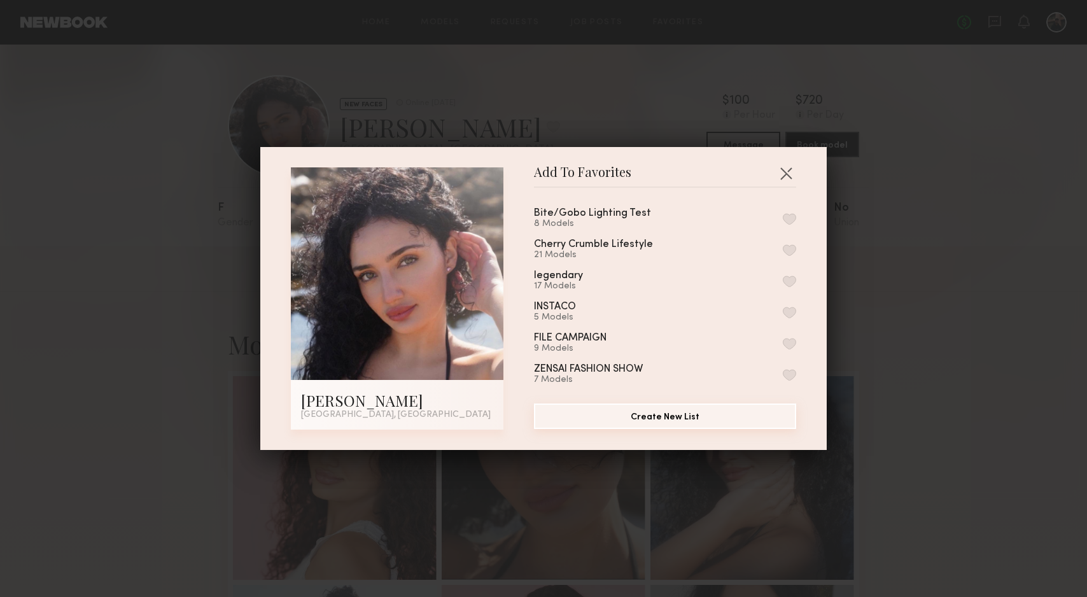
click at [647, 418] on button "Create New List" at bounding box center [665, 416] width 262 height 25
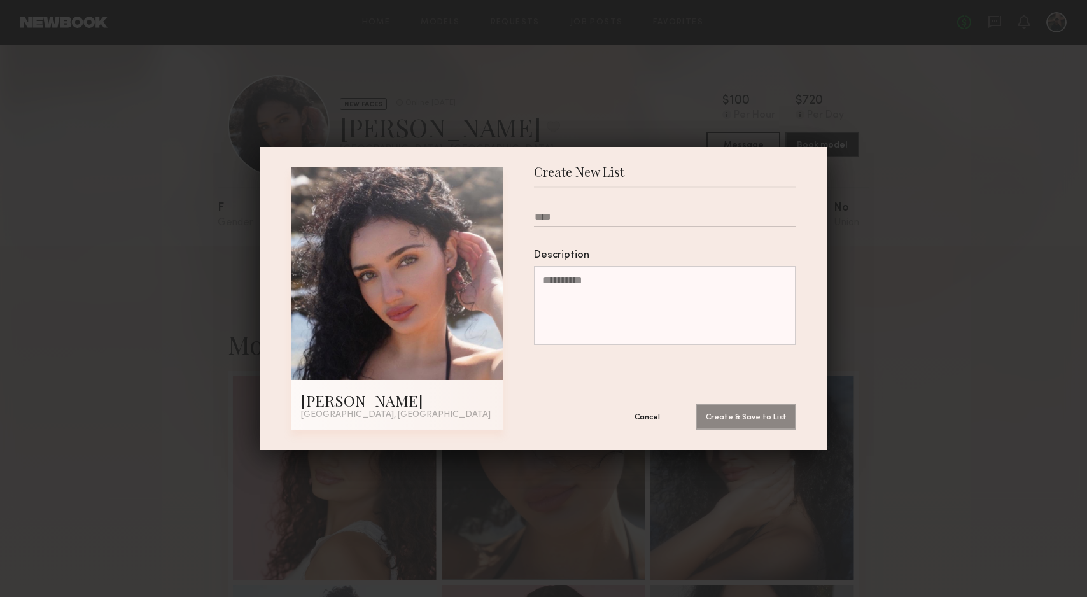
click at [657, 216] on input "text" at bounding box center [665, 219] width 262 height 16
type input "*"
type input "**********"
click at [696, 404] on button "Create & Save to List" at bounding box center [746, 416] width 101 height 25
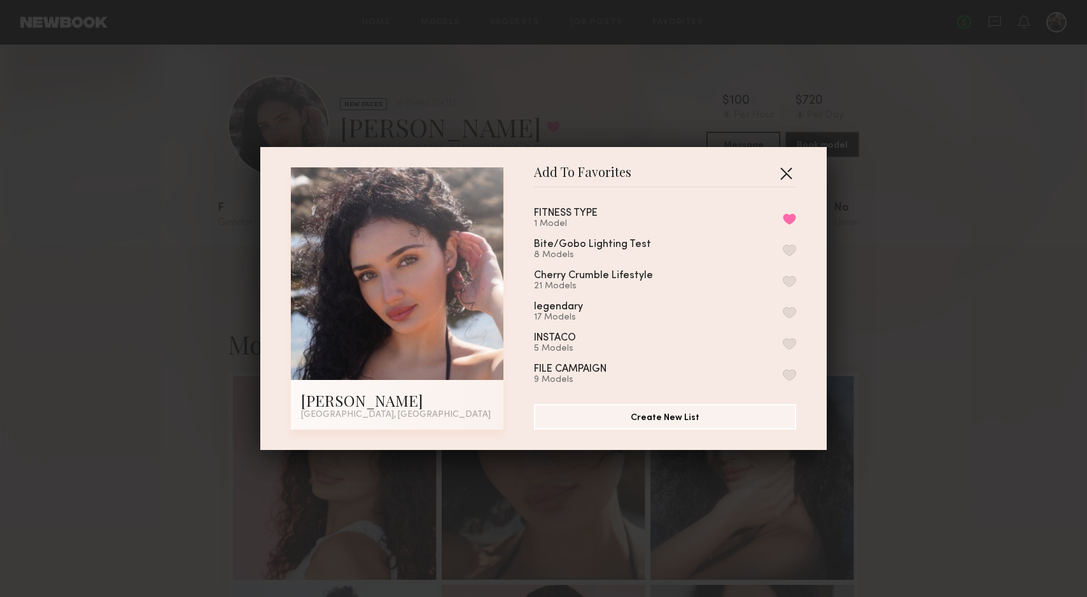
click at [789, 178] on button "button" at bounding box center [786, 173] width 20 height 20
